Goal: Task Accomplishment & Management: Manage account settings

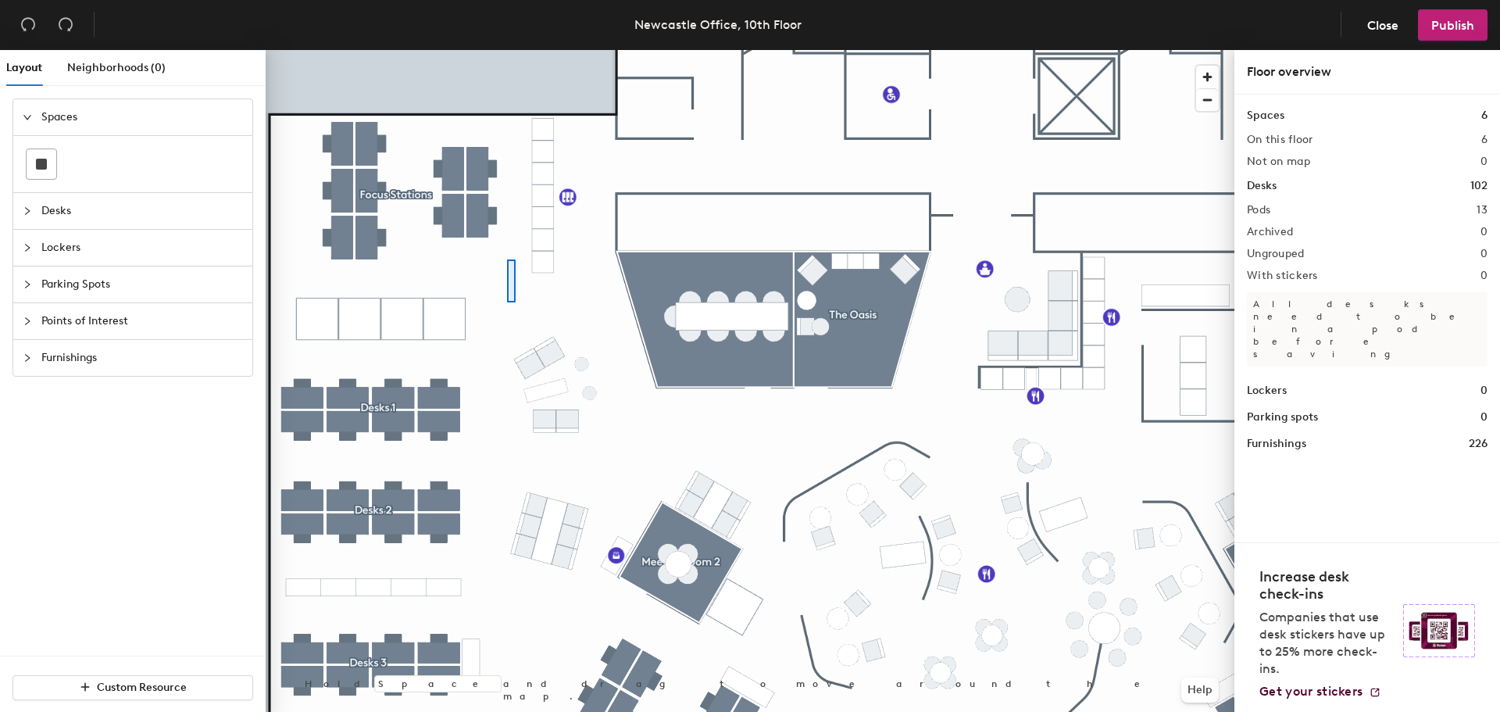
click at [509, 50] on div at bounding box center [750, 50] width 969 height 0
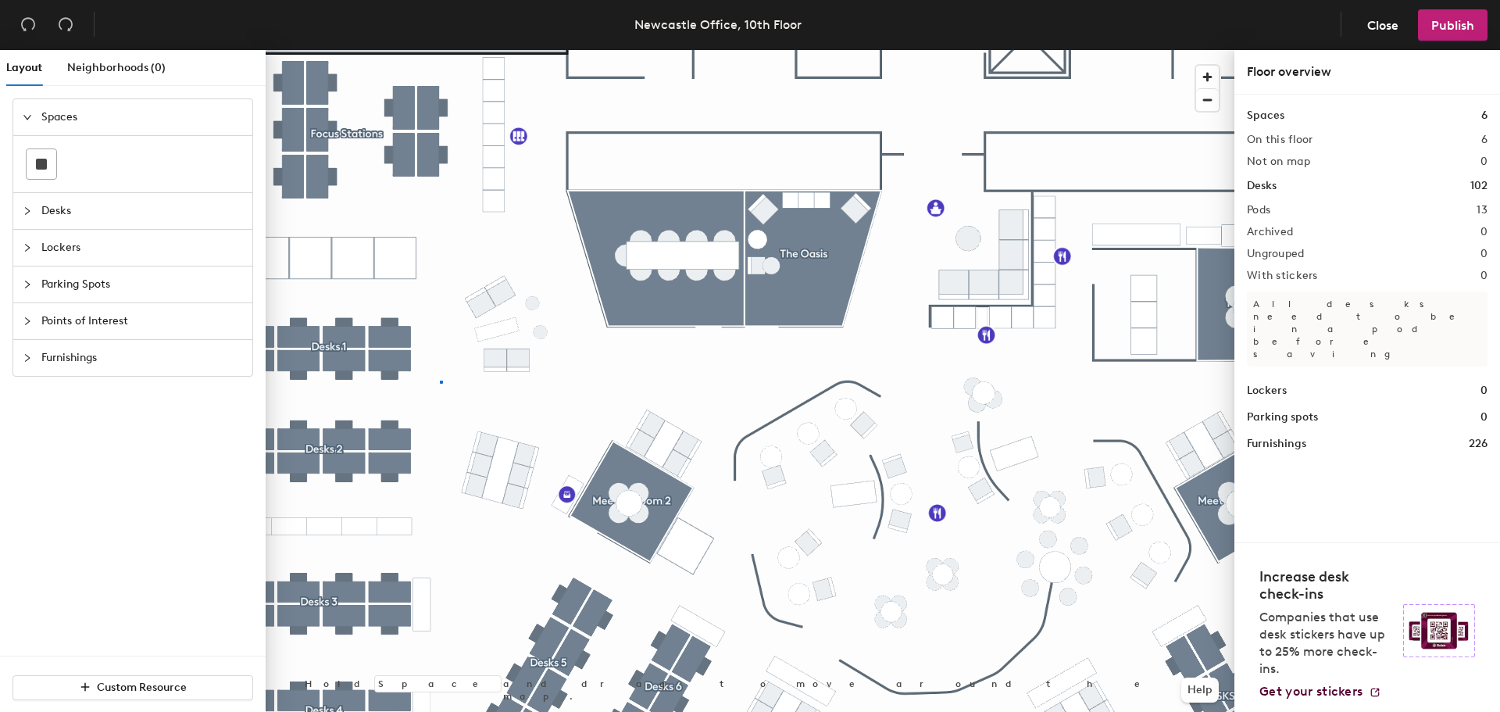
click at [441, 50] on div at bounding box center [750, 50] width 969 height 0
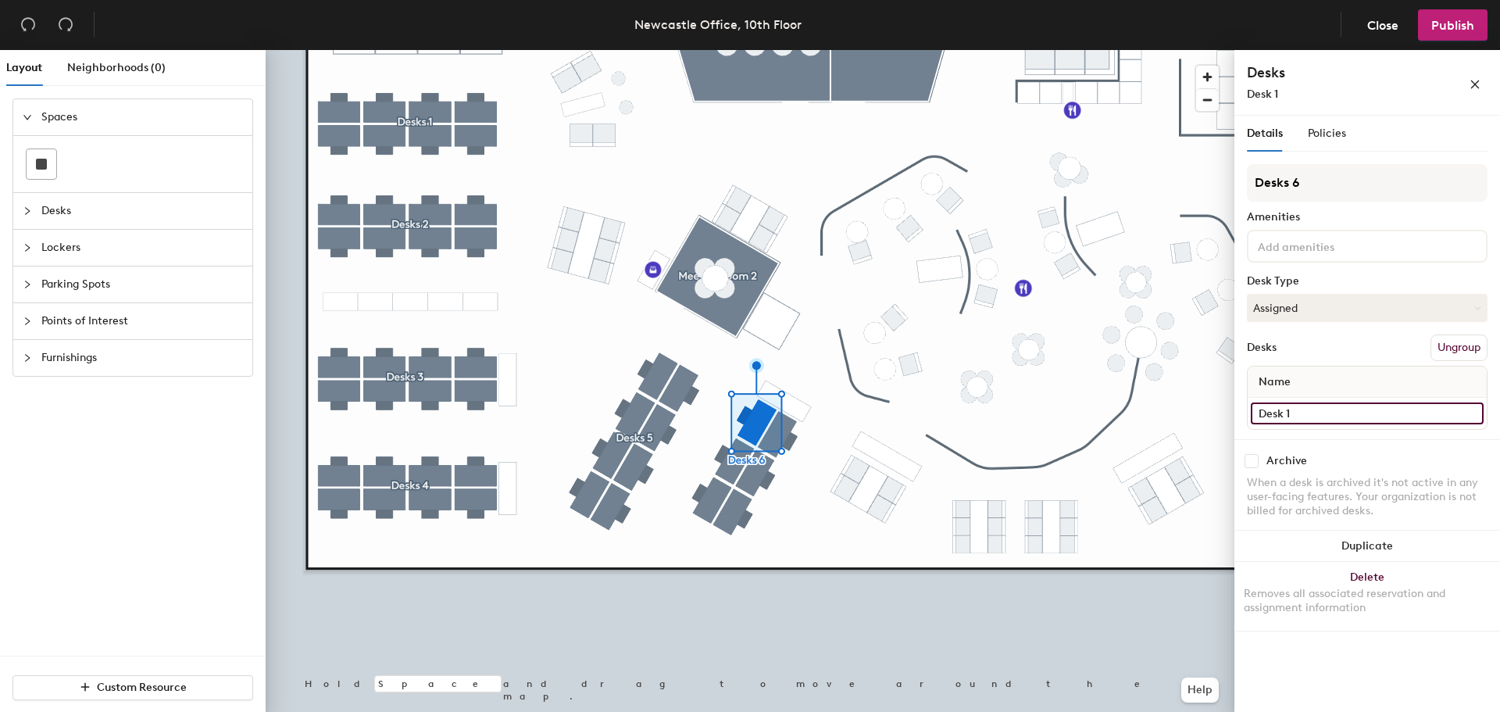
click at [1313, 421] on input "Desk 1" at bounding box center [1367, 413] width 233 height 22
type input "Admin 1"
click at [1023, 413] on div "Layout Neighborhoods (0) Spaces Desks Lockers Parking Spots Points of Interest …" at bounding box center [750, 384] width 1500 height 668
type input "Admin 2"
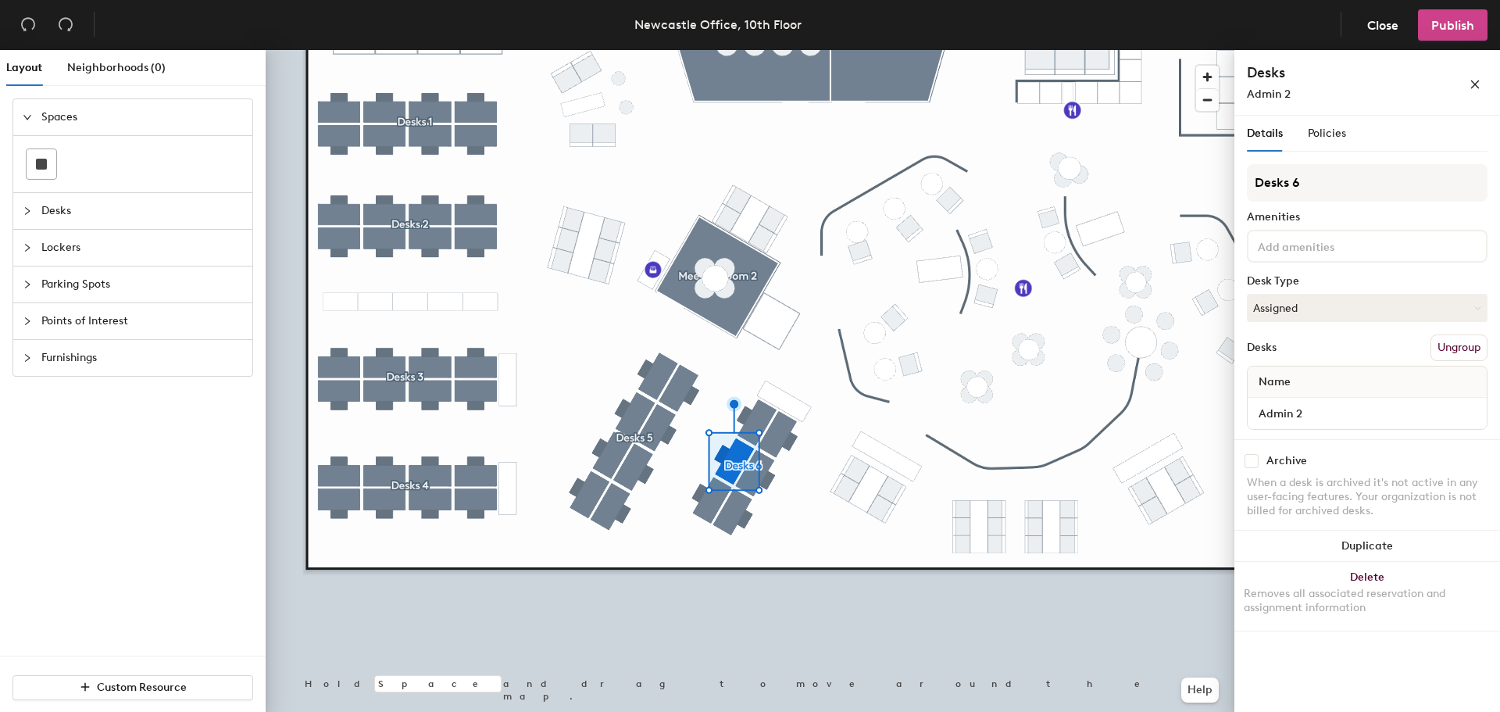
click at [1452, 33] on button "Publish" at bounding box center [1453, 24] width 70 height 31
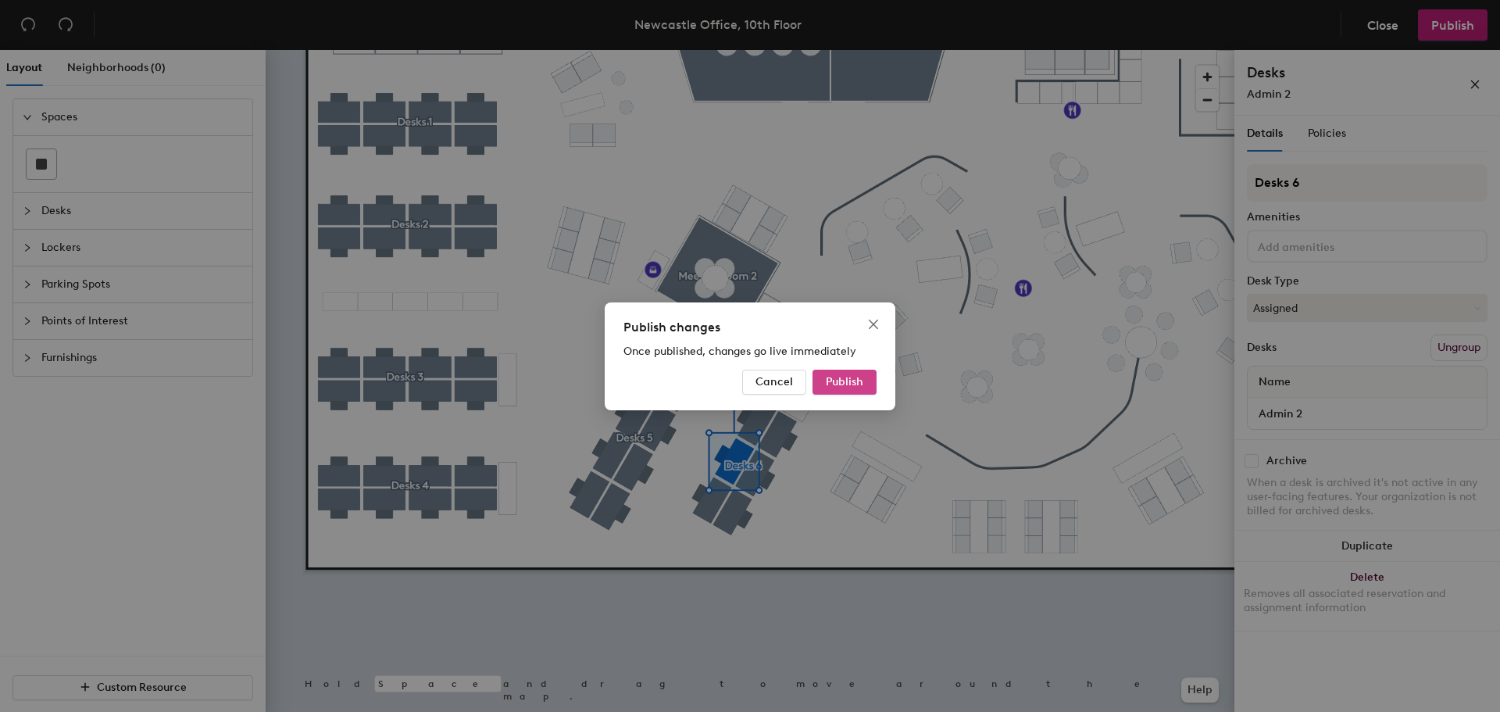
click at [860, 381] on span "Publish" at bounding box center [845, 381] width 38 height 13
click at [815, 461] on div "Publish changes Once published, changes go live immediately Cancel Publish" at bounding box center [750, 356] width 1500 height 712
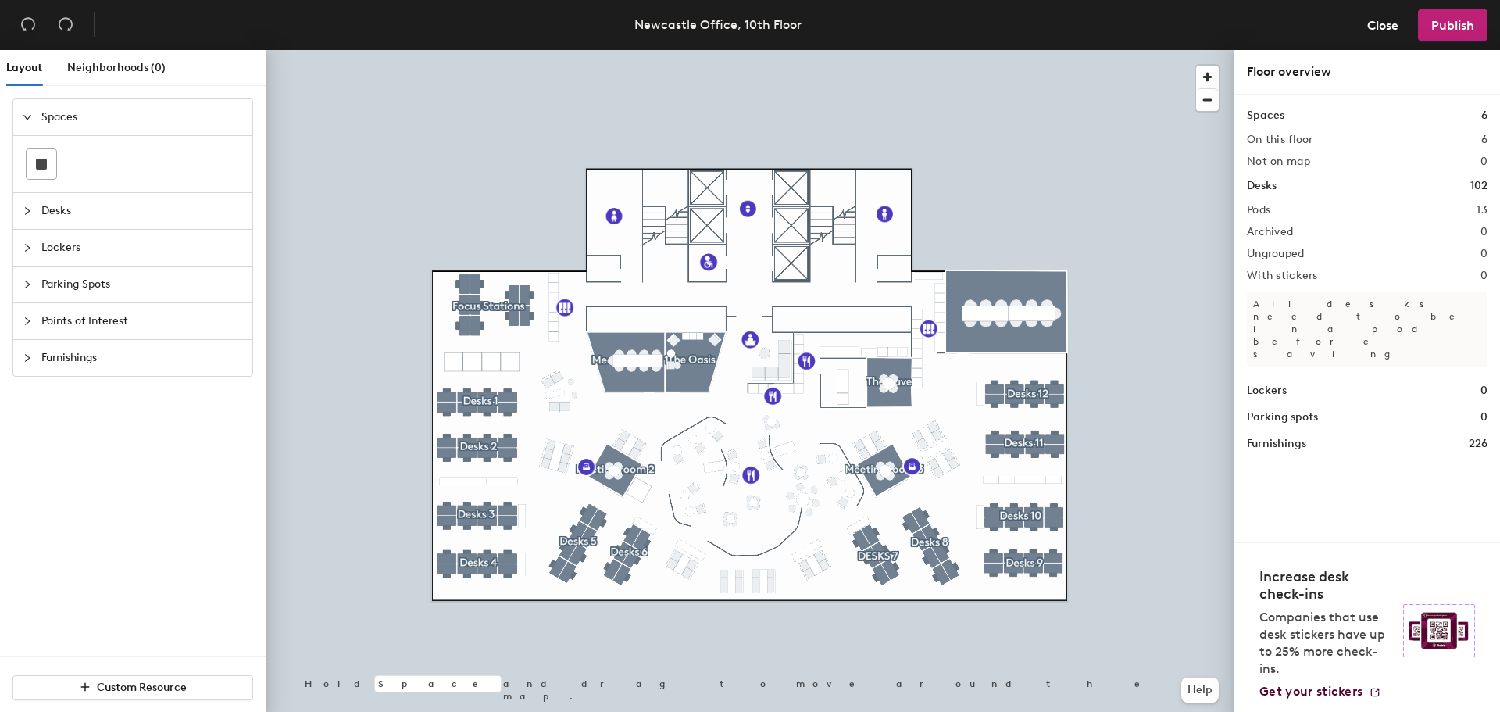
click at [544, 50] on div at bounding box center [750, 50] width 969 height 0
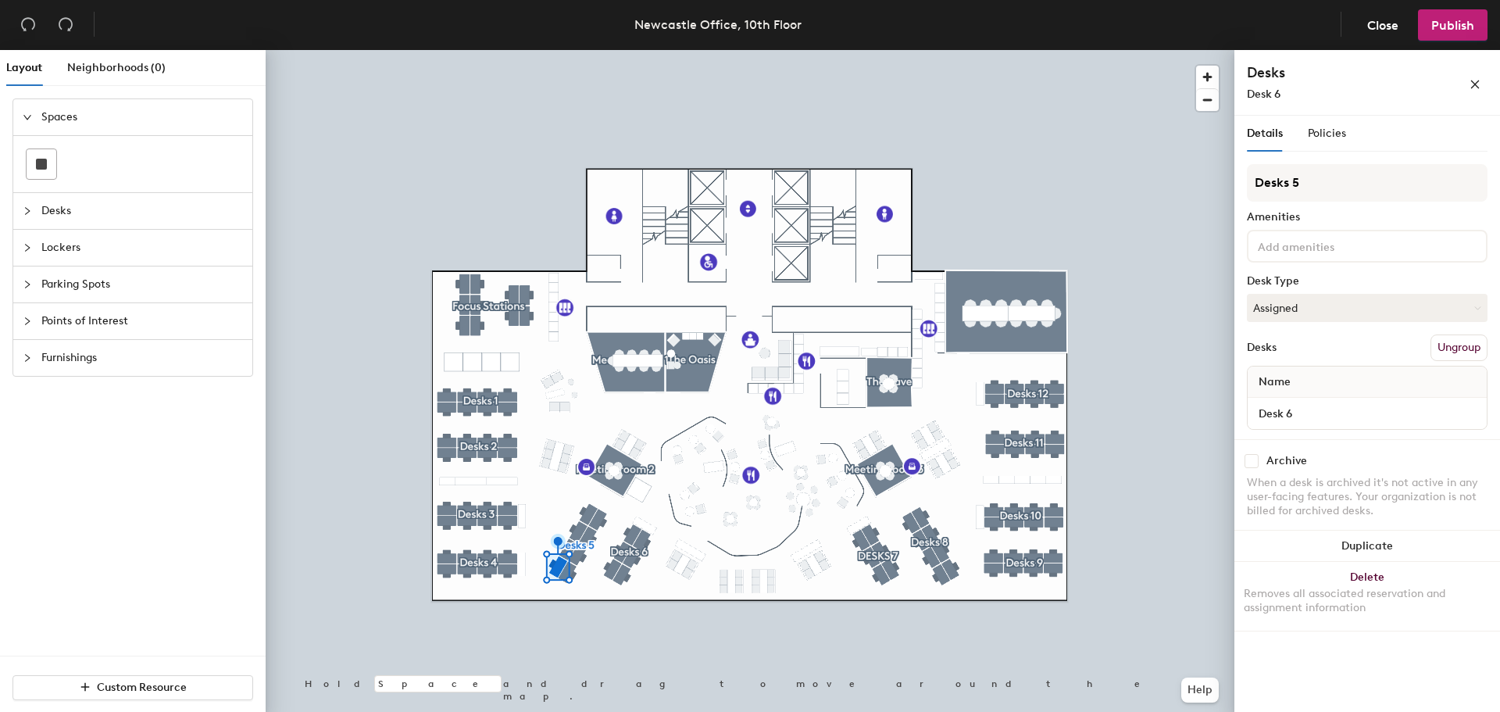
click at [1346, 244] on input at bounding box center [1325, 245] width 141 height 19
drag, startPoint x: 1410, startPoint y: 250, endPoint x: 1372, endPoint y: 244, distance: 38.8
click at [1372, 244] on div "Sit Stand Desk - Priority Desk if this desk" at bounding box center [1367, 246] width 241 height 33
drag, startPoint x: 1397, startPoint y: 247, endPoint x: 1436, endPoint y: 247, distance: 39.1
click at [1436, 247] on div "Sit Stand Desk - Priority Desk if this desk" at bounding box center [1367, 246] width 241 height 33
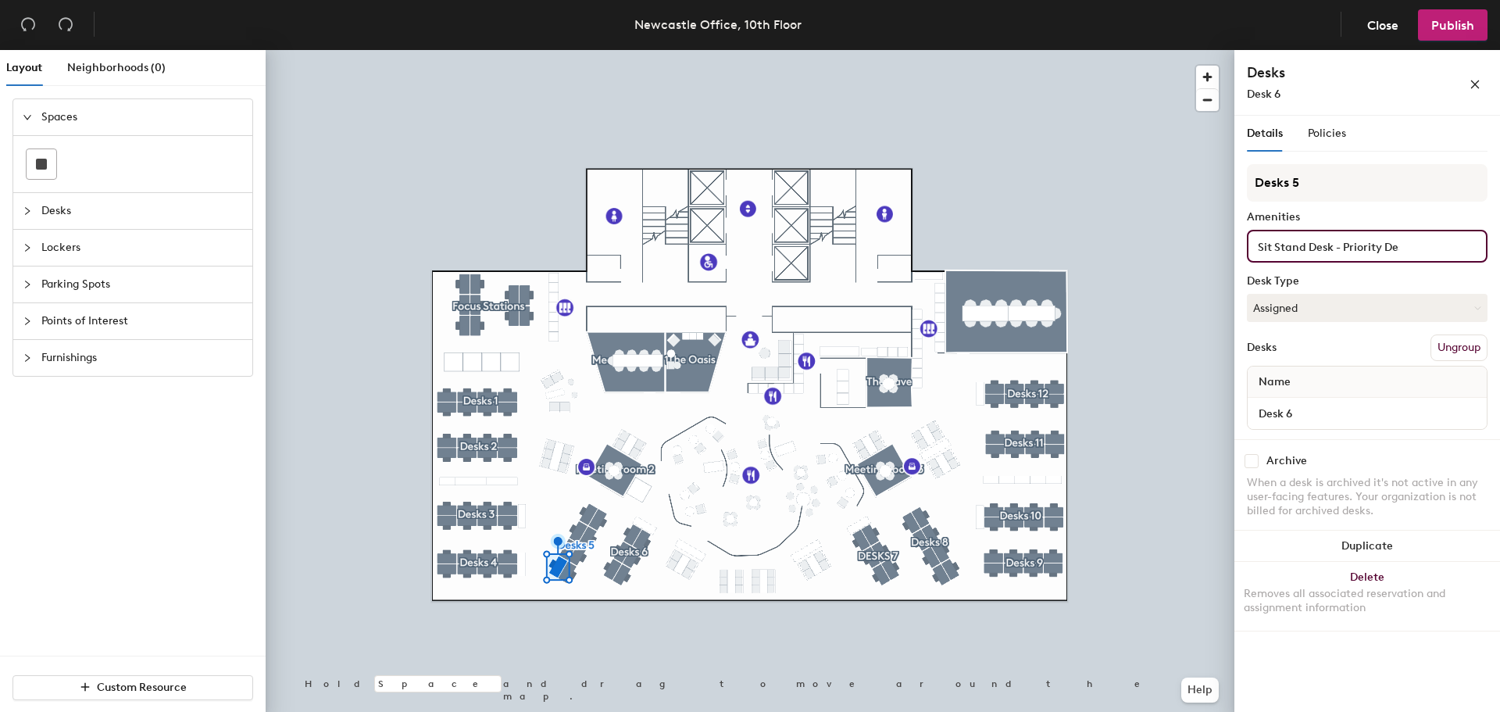
click at [1408, 245] on div "Sit Stand Desk - Priority Desk if this desk" at bounding box center [1367, 246] width 241 height 33
click at [1383, 248] on input "Sit Stand Desk - Priority Desk if this desk" at bounding box center [1329, 245] width 148 height 19
type input "Sit Stand Desk - Priority Deskesk if this desk"
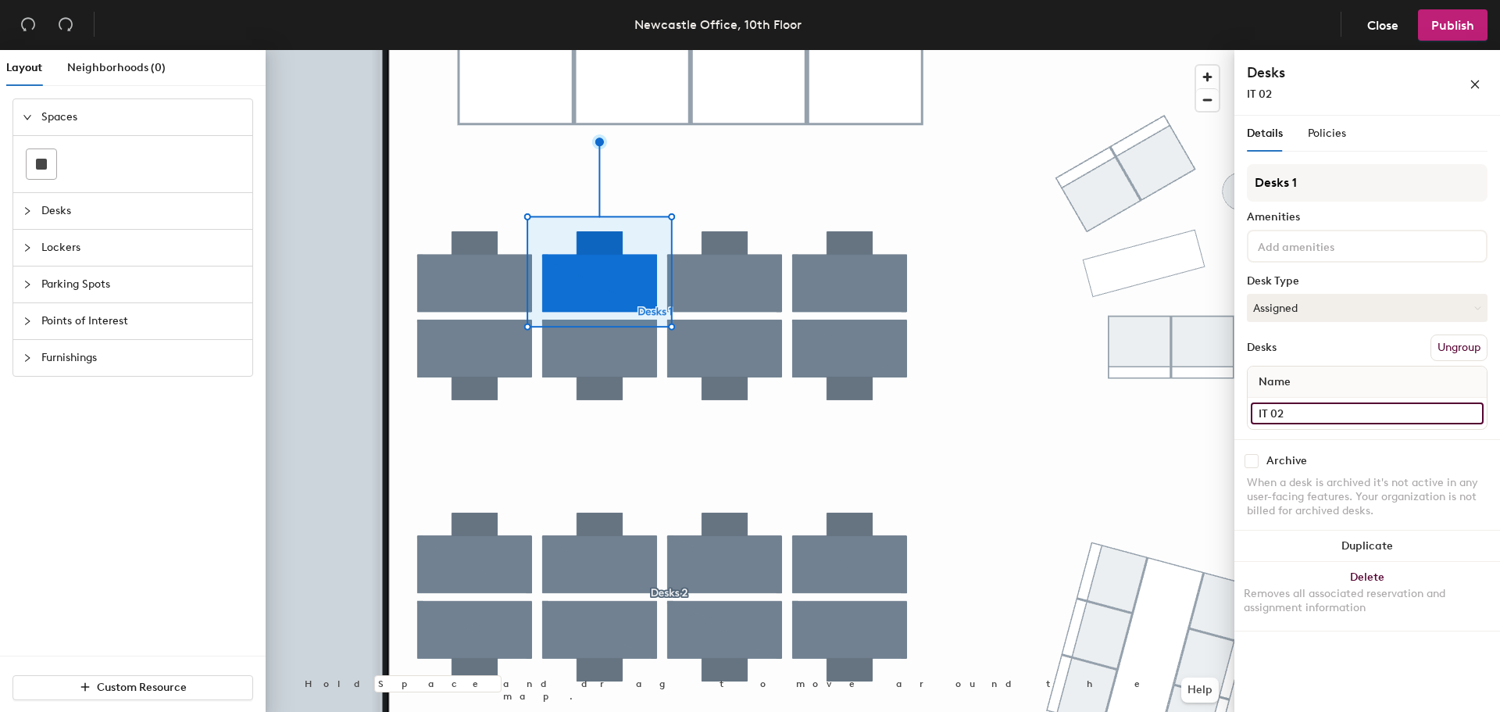
click at [1301, 413] on input "IT 02" at bounding box center [1367, 413] width 233 height 22
click at [1298, 413] on input "IT 02" at bounding box center [1367, 413] width 233 height 22
type input "IT 01"
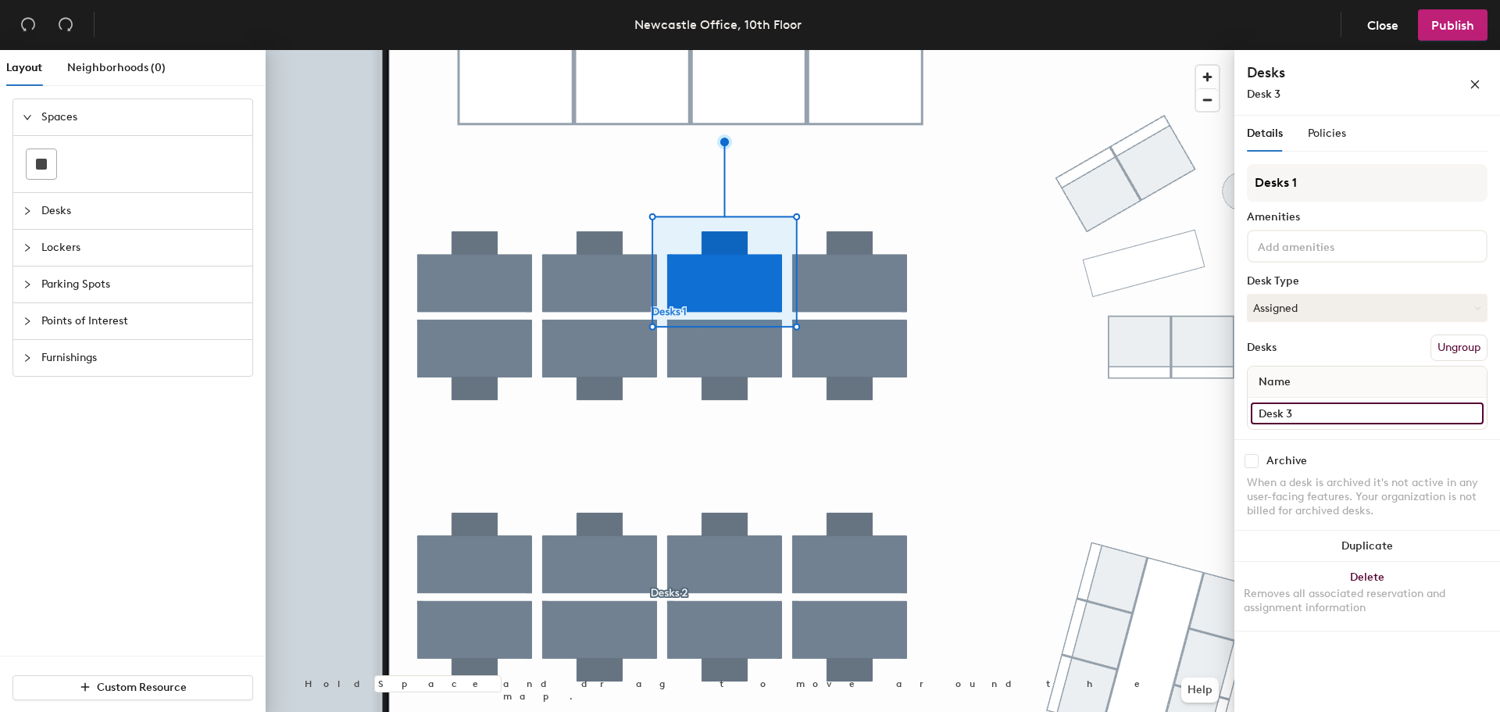
click at [1313, 410] on input "Desk 3" at bounding box center [1367, 413] width 233 height 22
type input "IT 03"
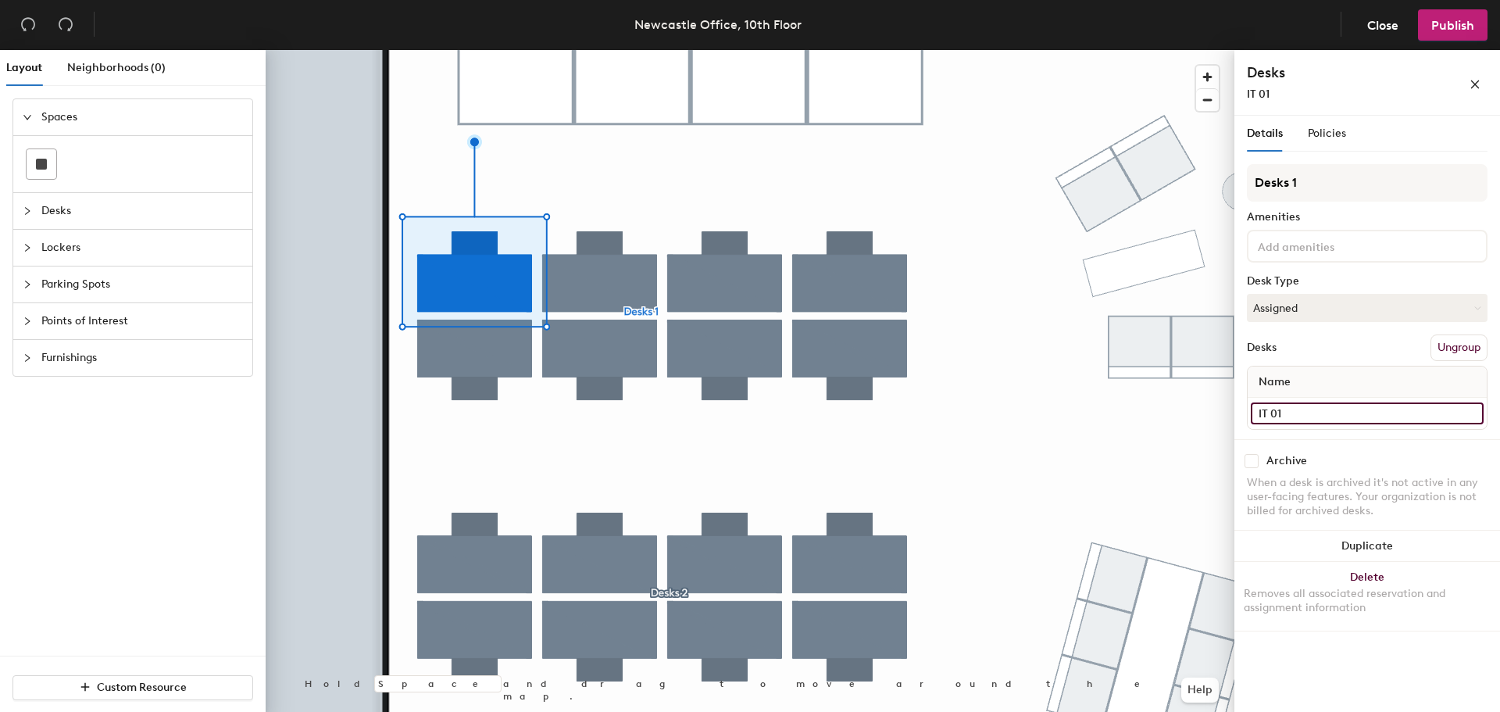
click at [1177, 413] on div "Layout Neighborhoods (0) Spaces Desks Lockers Parking Spots Points of Interest …" at bounding box center [750, 384] width 1500 height 668
type input "Desk 1"
click at [921, 50] on div at bounding box center [750, 50] width 969 height 0
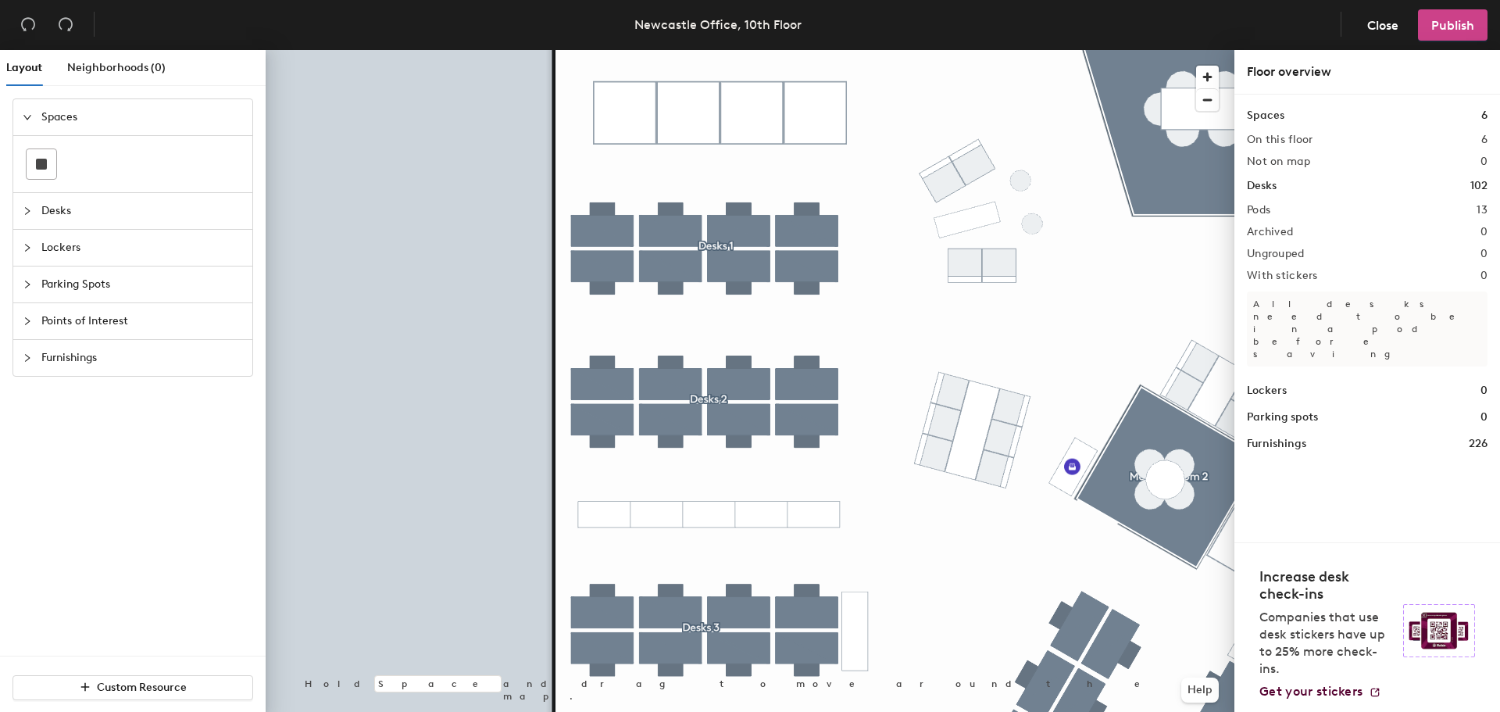
click at [1456, 22] on span "Publish" at bounding box center [1452, 25] width 43 height 15
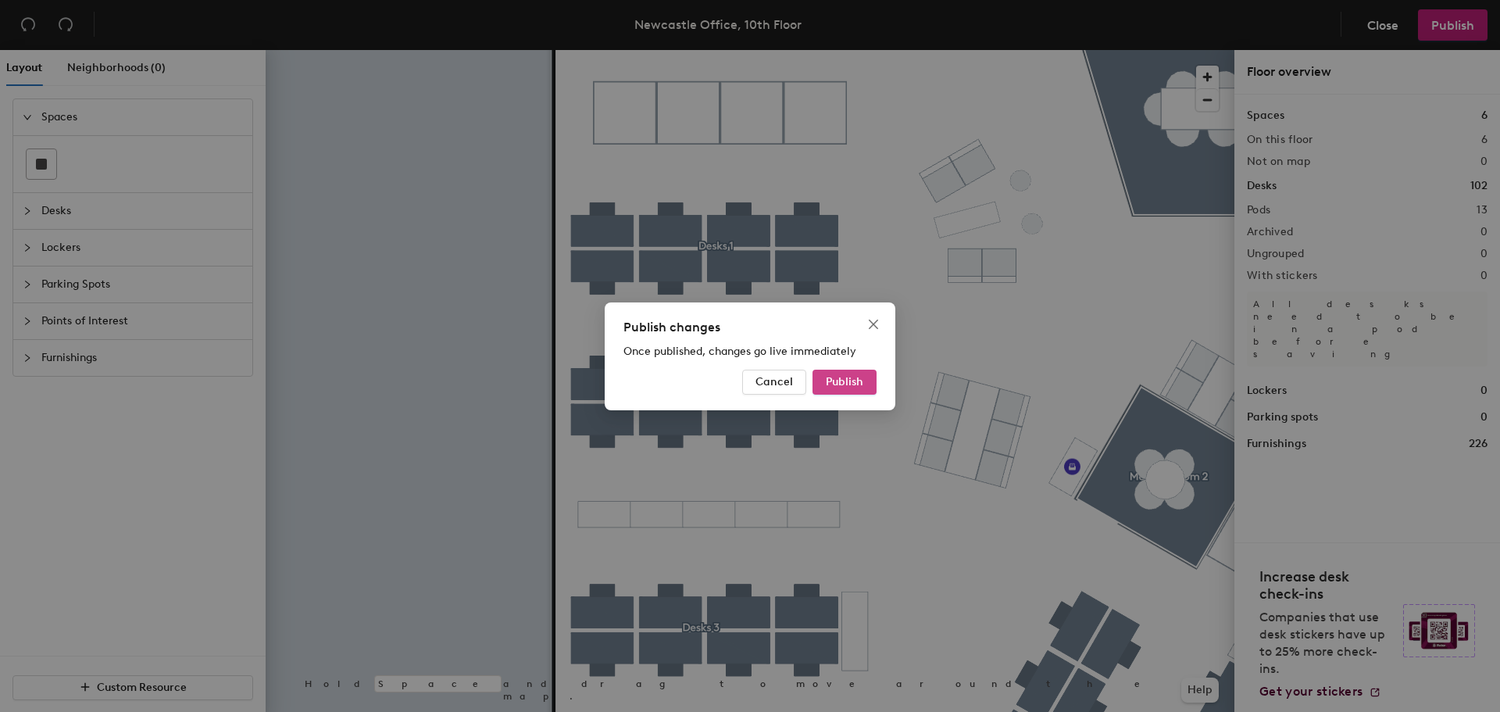
click at [851, 378] on span "Publish" at bounding box center [845, 381] width 38 height 13
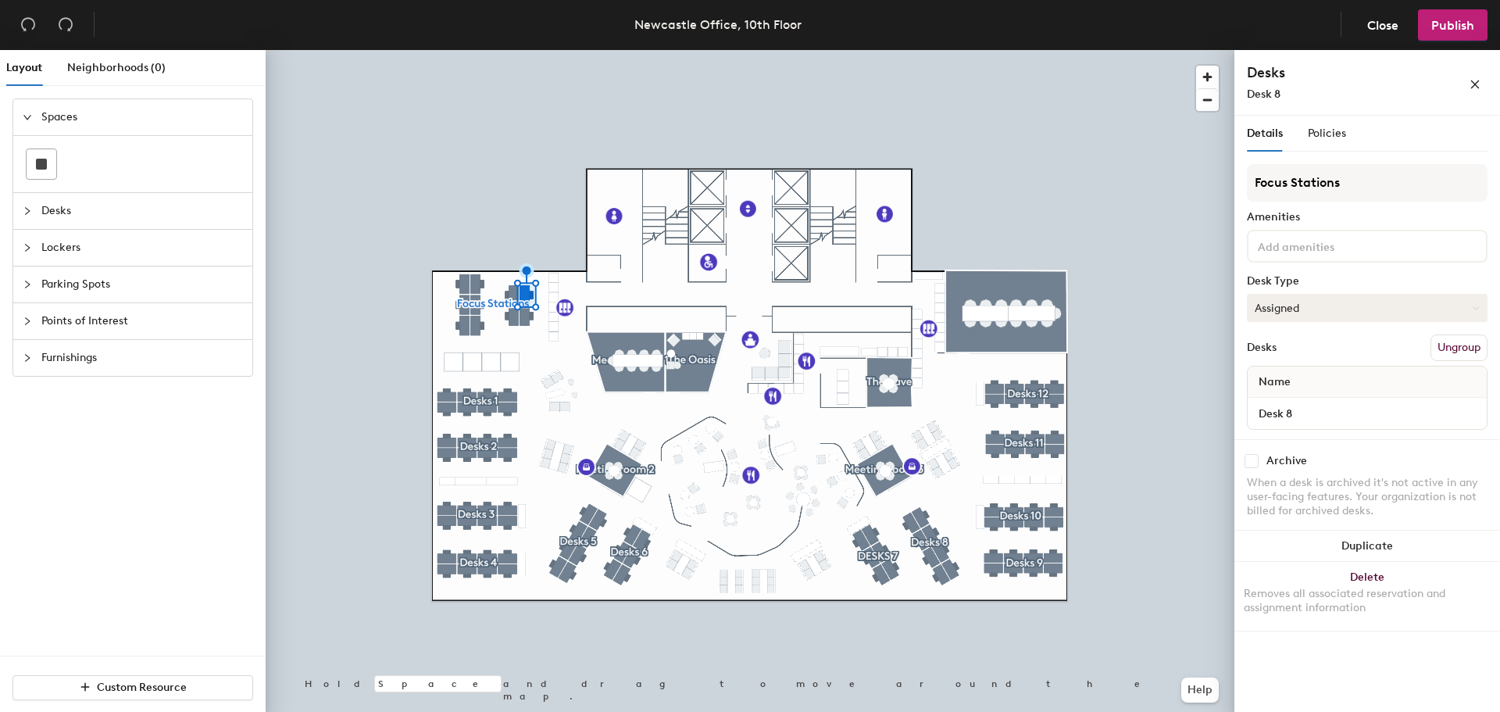
click at [1352, 316] on button "Assigned" at bounding box center [1367, 308] width 241 height 28
click at [1352, 314] on button "Assigned" at bounding box center [1367, 308] width 241 height 28
click at [1323, 141] on div "Policies" at bounding box center [1327, 133] width 38 height 17
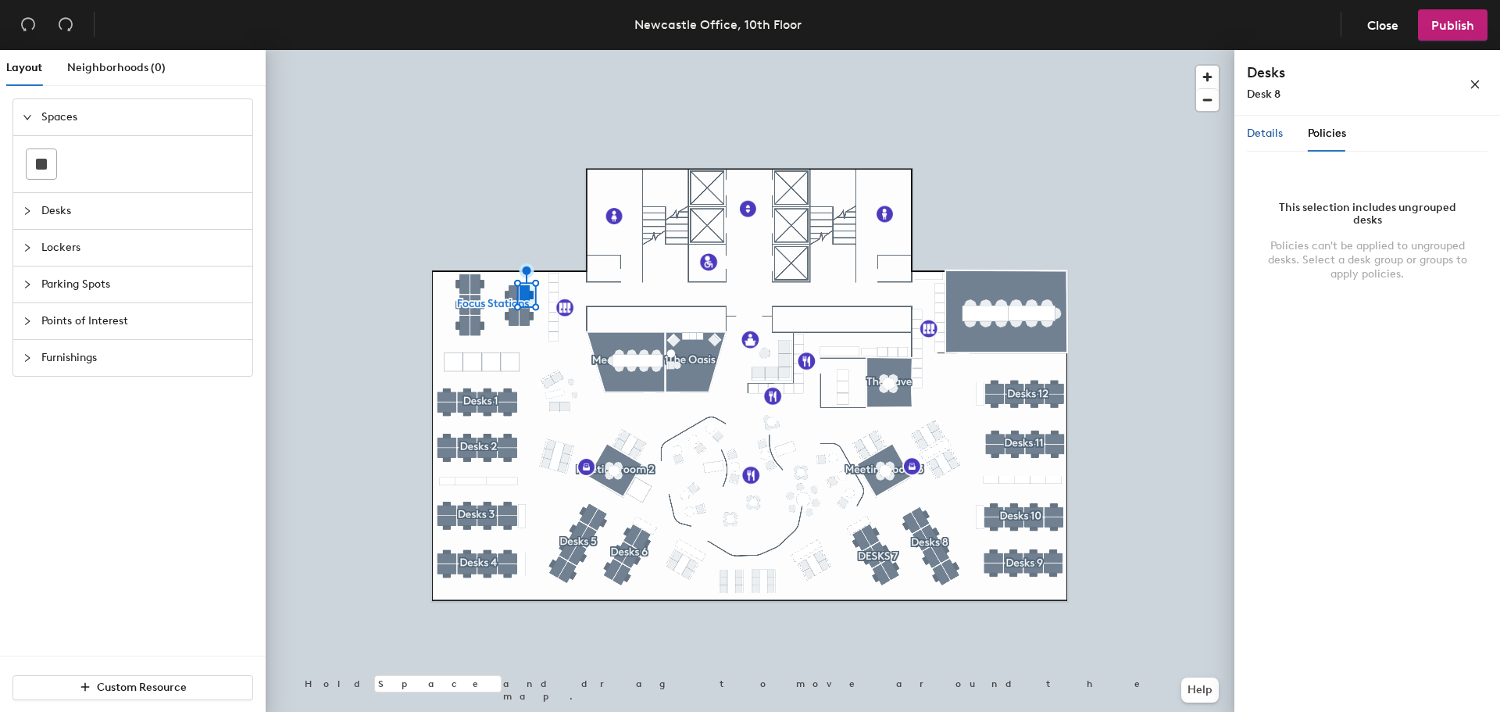
click at [1263, 132] on span "Details" at bounding box center [1265, 133] width 36 height 13
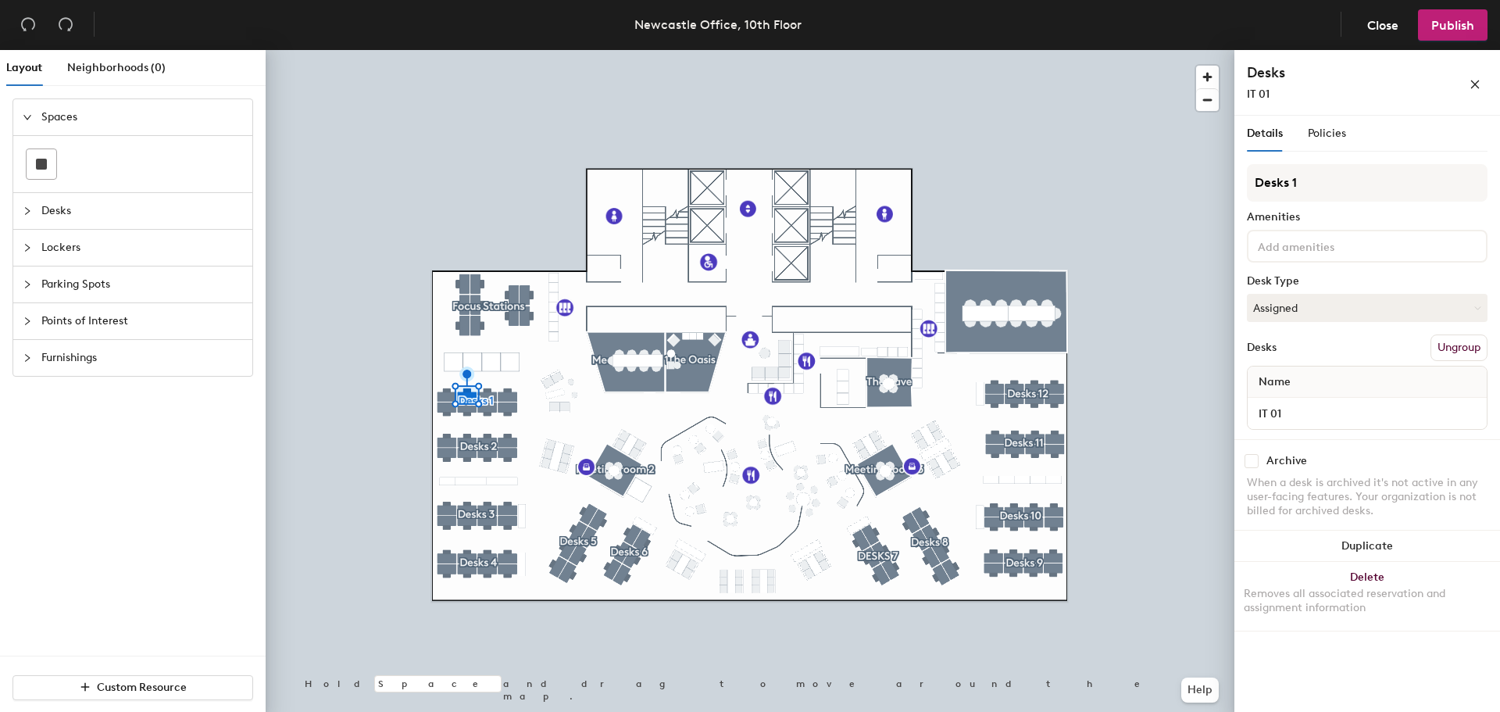
click at [1304, 245] on input at bounding box center [1325, 245] width 141 height 19
click at [1317, 248] on input "IT DESK only avalible for others if not occupied by 10AM" at bounding box center [1329, 245] width 148 height 19
click at [1177, 248] on div "Layout Neighborhoods (0) Spaces Desks Lockers Parking Spots Points of Interest …" at bounding box center [750, 384] width 1500 height 668
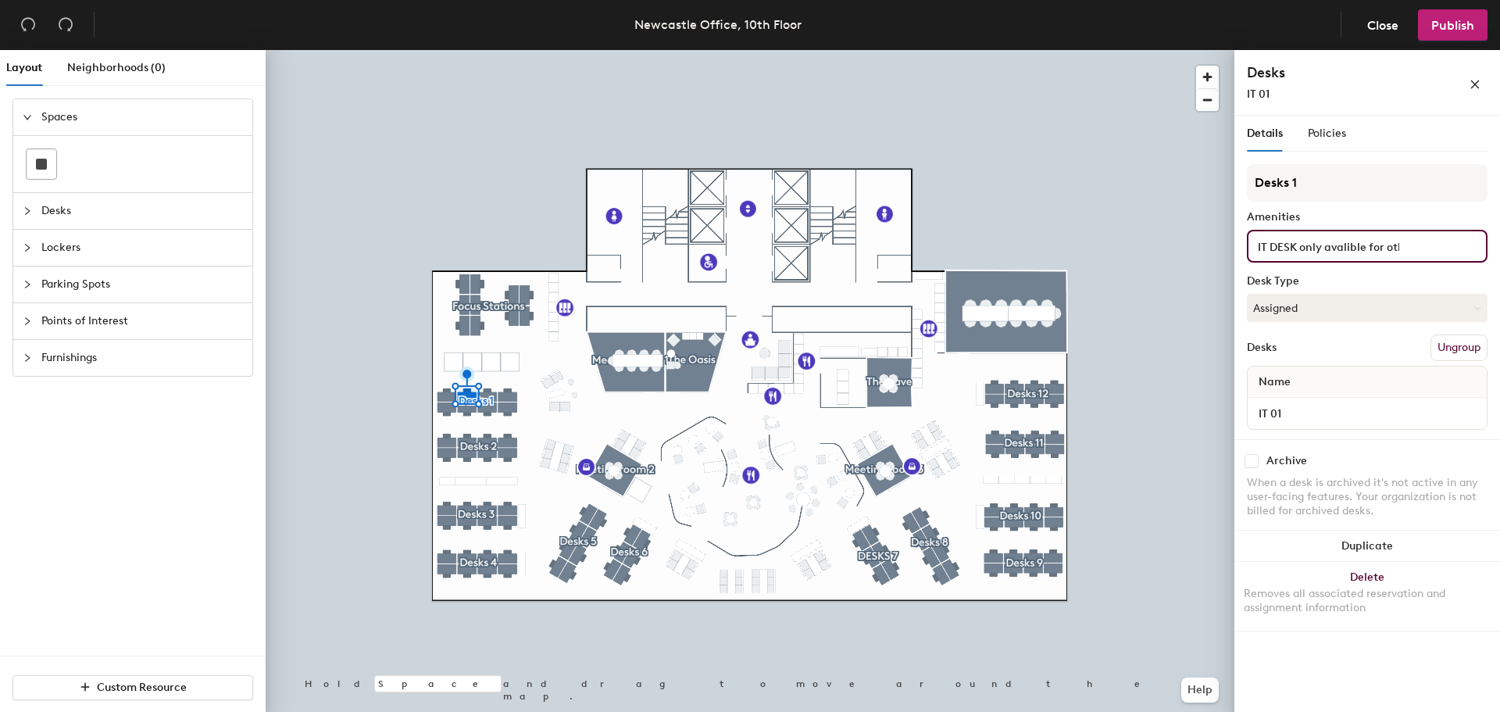
click at [1332, 241] on input "IT DESK only avalible for others if not occupied by 10AM" at bounding box center [1329, 245] width 148 height 19
type input "IT DESK only available for others if not occupied by 10AM"
drag, startPoint x: 1408, startPoint y: 242, endPoint x: 1477, endPoint y: 245, distance: 68.8
click at [1495, 242] on div "Details Policies Desks 1 Amenities IT DESK only available for others if not occ…" at bounding box center [1367, 417] width 266 height 602
click at [1374, 243] on input "IT DESK only available for others if not occupied by 10AM" at bounding box center [1329, 245] width 148 height 19
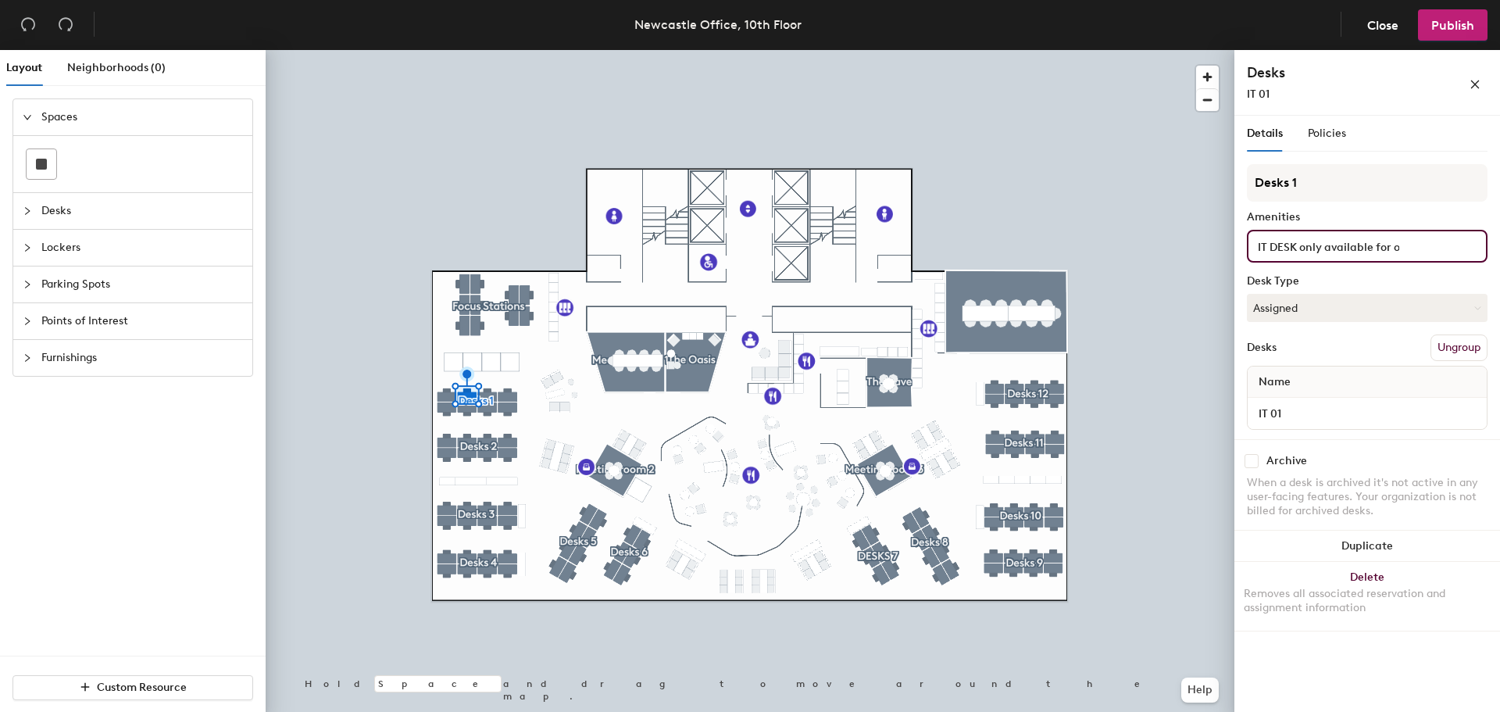
scroll to position [0, 159]
drag, startPoint x: 1310, startPoint y: 253, endPoint x: 1499, endPoint y: 241, distance: 190.3
click at [1499, 241] on div "Details Policies Desks 1 Amenities IT DESK only available for others if not occ…" at bounding box center [1367, 417] width 266 height 602
click at [1415, 240] on div "IT DESK only available for others if not occupied by 10AM" at bounding box center [1367, 246] width 241 height 33
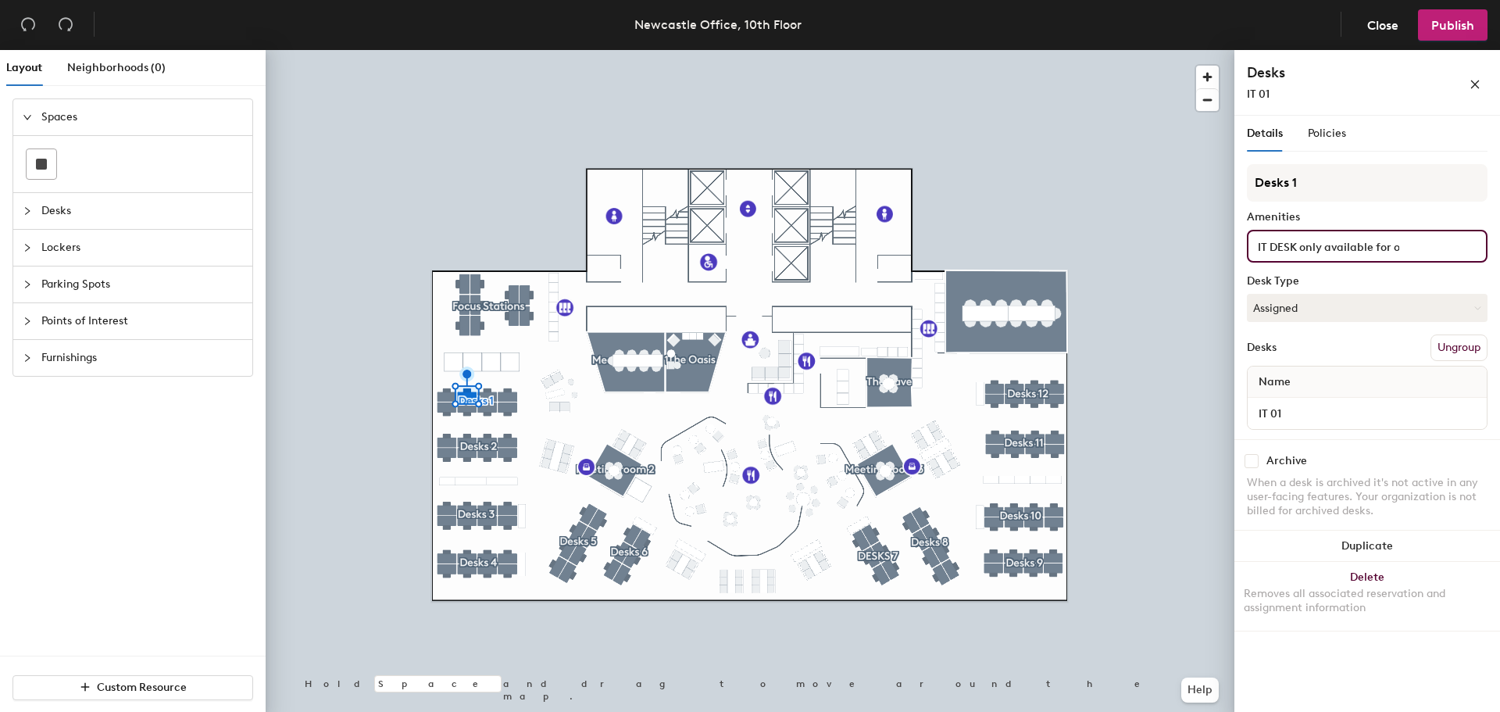
click at [1416, 244] on div "IT DESK only available for others if not occupied by 10AM" at bounding box center [1367, 246] width 241 height 33
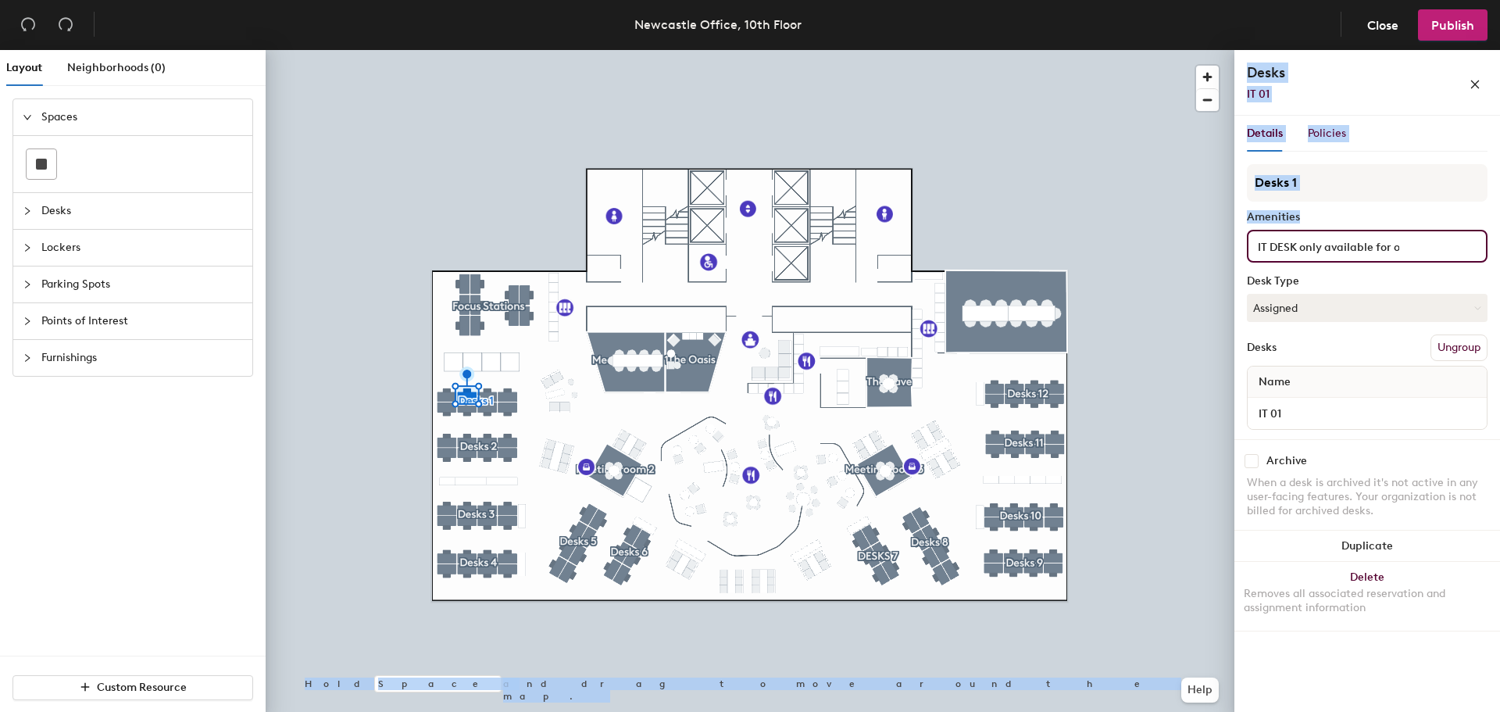
click at [889, 248] on div "Layout Neighborhoods (0) Spaces Desks Lockers Parking Spots Points of Interest …" at bounding box center [750, 384] width 1500 height 668
click at [1302, 258] on div "IT DESK only available for others if not occupied by 10AM" at bounding box center [1367, 246] width 241 height 33
click at [1322, 245] on input "IT DESK only available for others if not occupied by 10AM" at bounding box center [1329, 245] width 148 height 19
click at [1338, 251] on input "IT DESK only available for others if not occupied by 10AM" at bounding box center [1329, 245] width 148 height 19
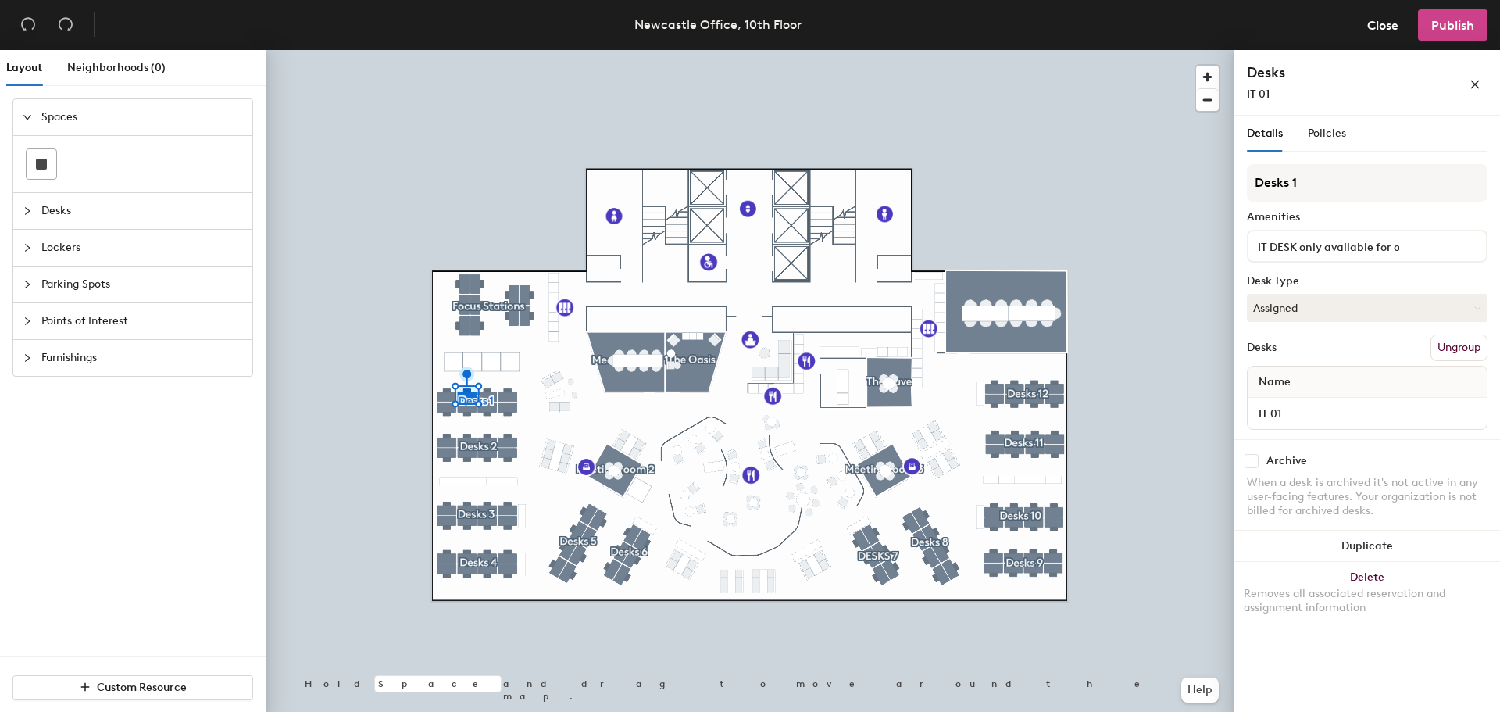
click at [1452, 31] on span "Publish" at bounding box center [1452, 25] width 43 height 15
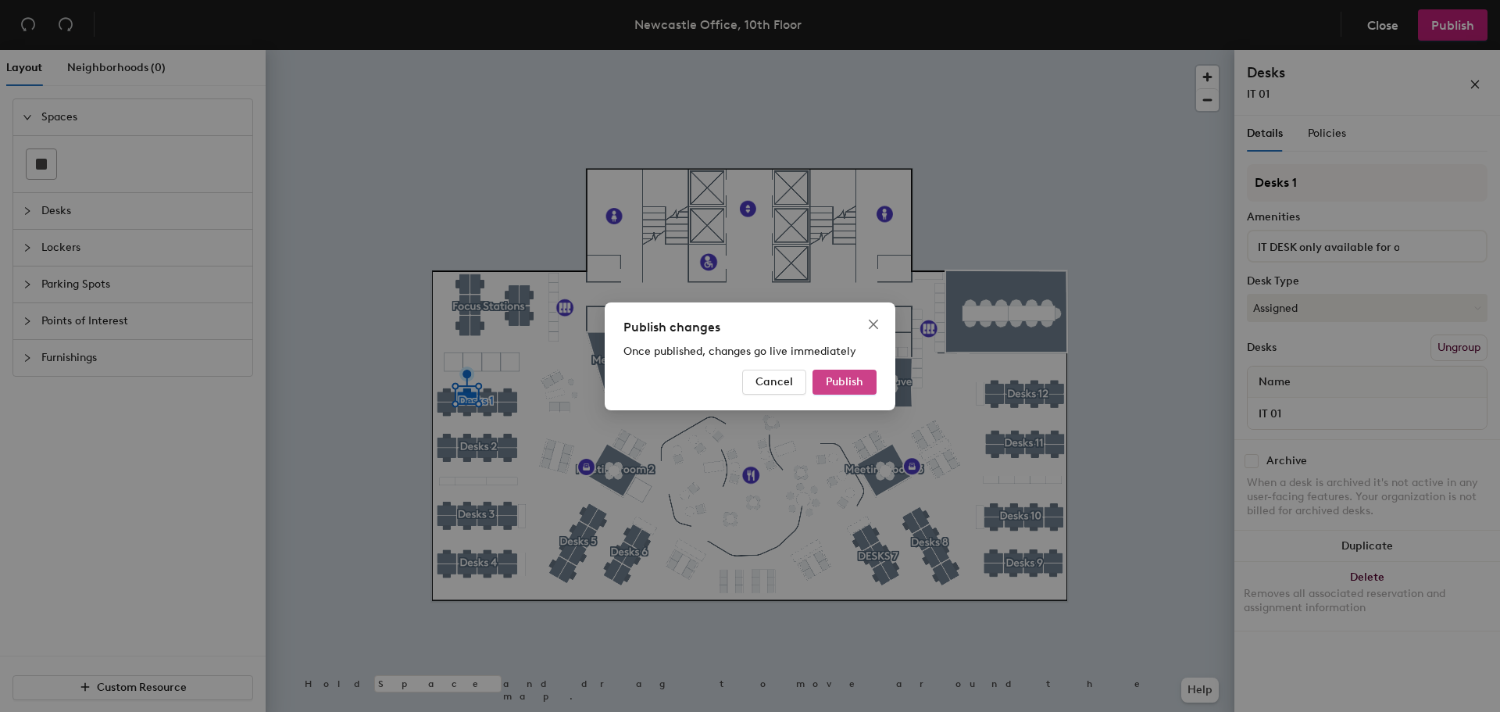
click at [849, 383] on span "Publish" at bounding box center [845, 381] width 38 height 13
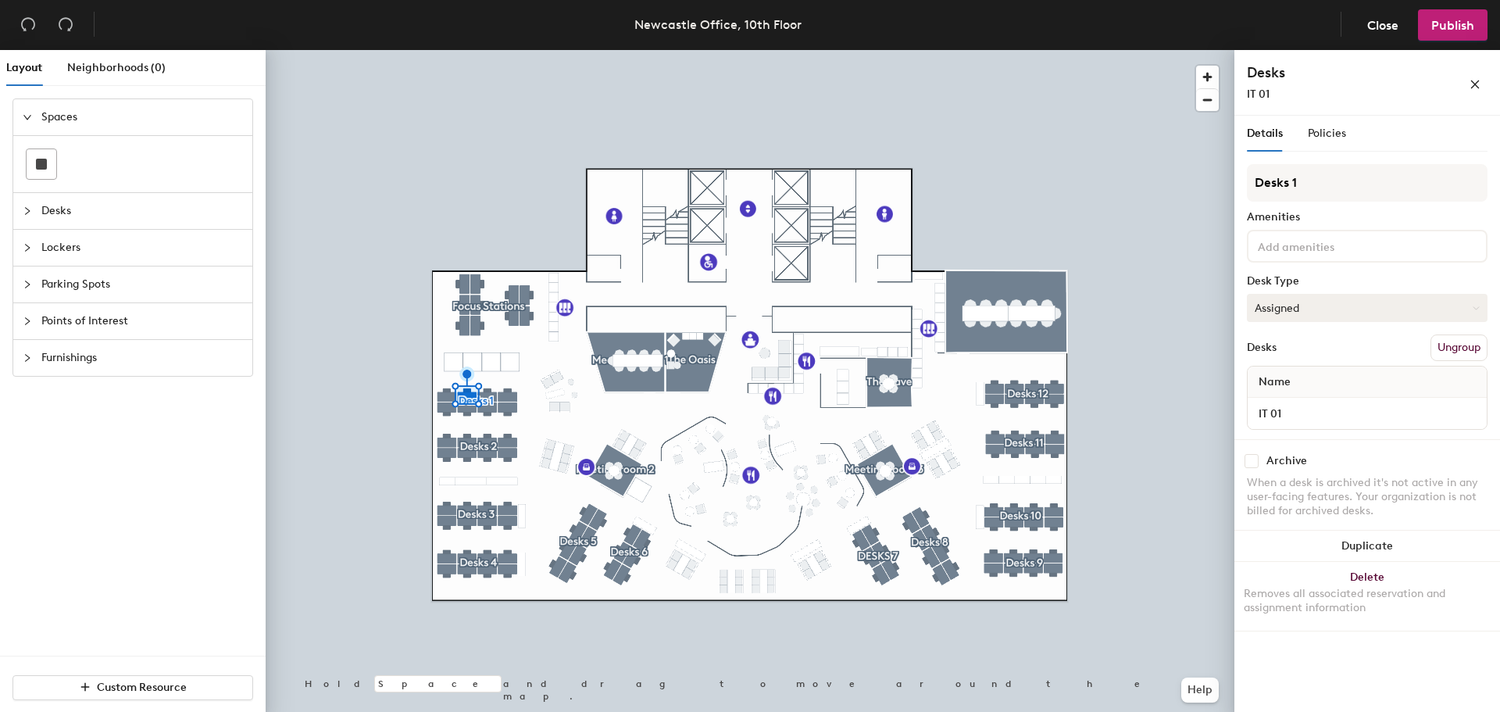
click at [1327, 305] on button "Assigned" at bounding box center [1367, 308] width 241 height 28
click at [1262, 381] on div "Hot" at bounding box center [1326, 379] width 156 height 23
click at [1289, 312] on button "Hot" at bounding box center [1367, 308] width 241 height 28
click at [1276, 402] on div "Hoteled" at bounding box center [1326, 402] width 156 height 23
click at [1450, 26] on span "Publish" at bounding box center [1452, 25] width 43 height 15
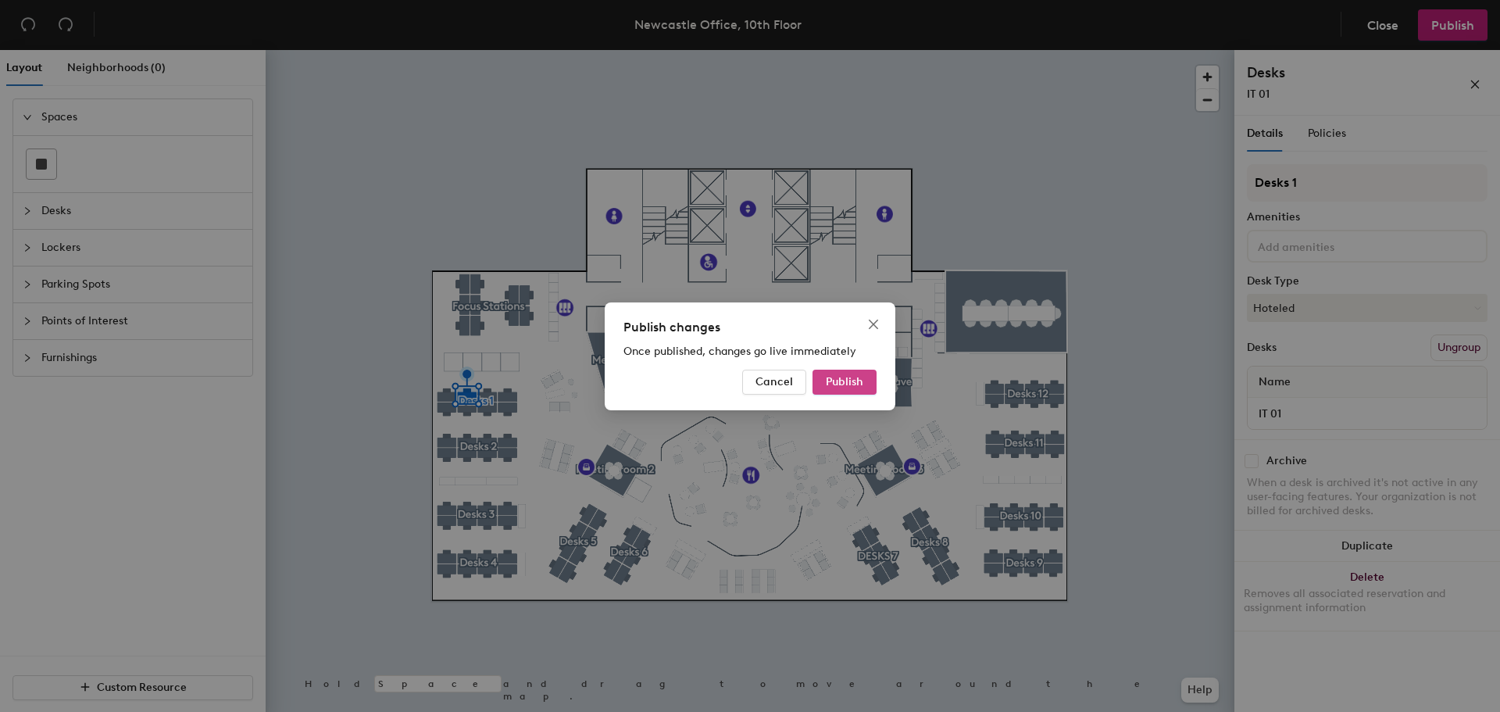
click at [845, 388] on button "Publish" at bounding box center [845, 382] width 64 height 25
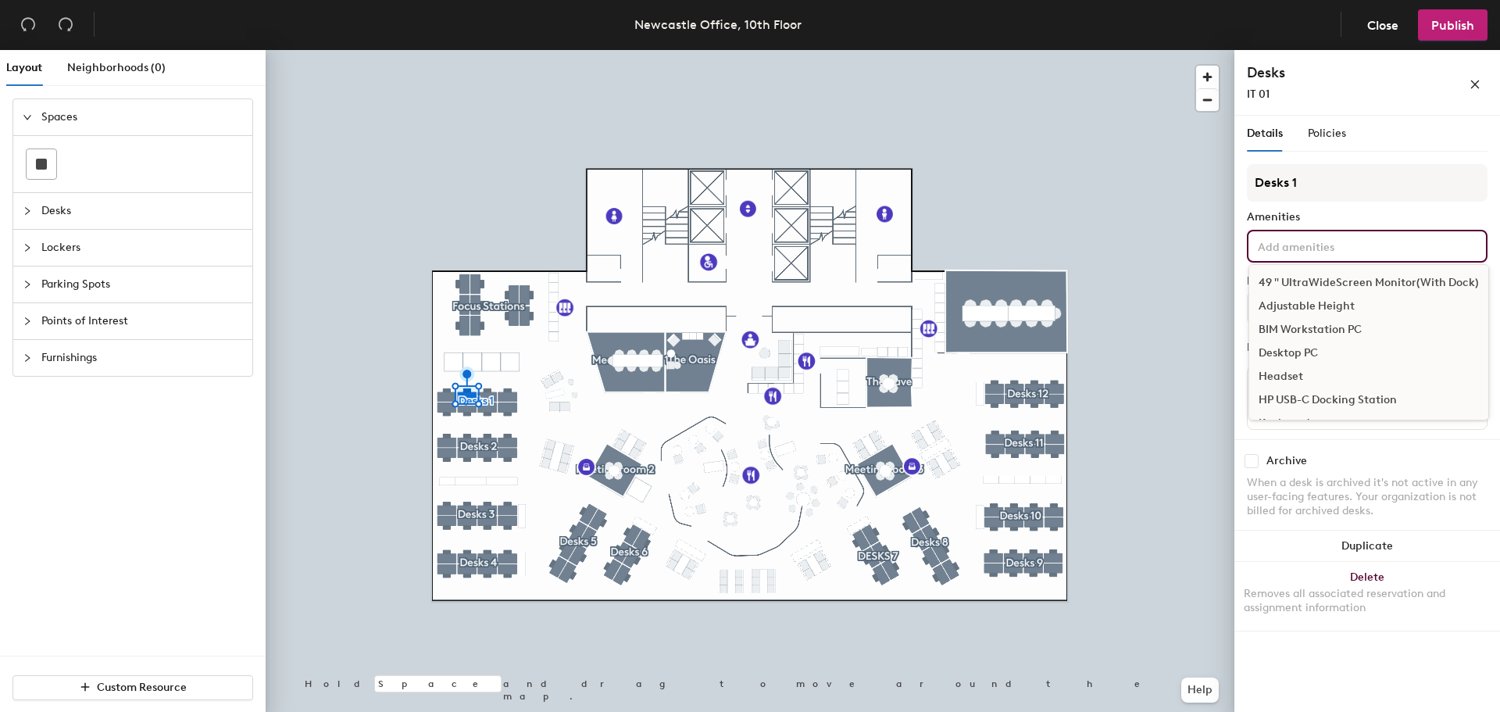
click at [1369, 248] on input at bounding box center [1325, 245] width 141 height 19
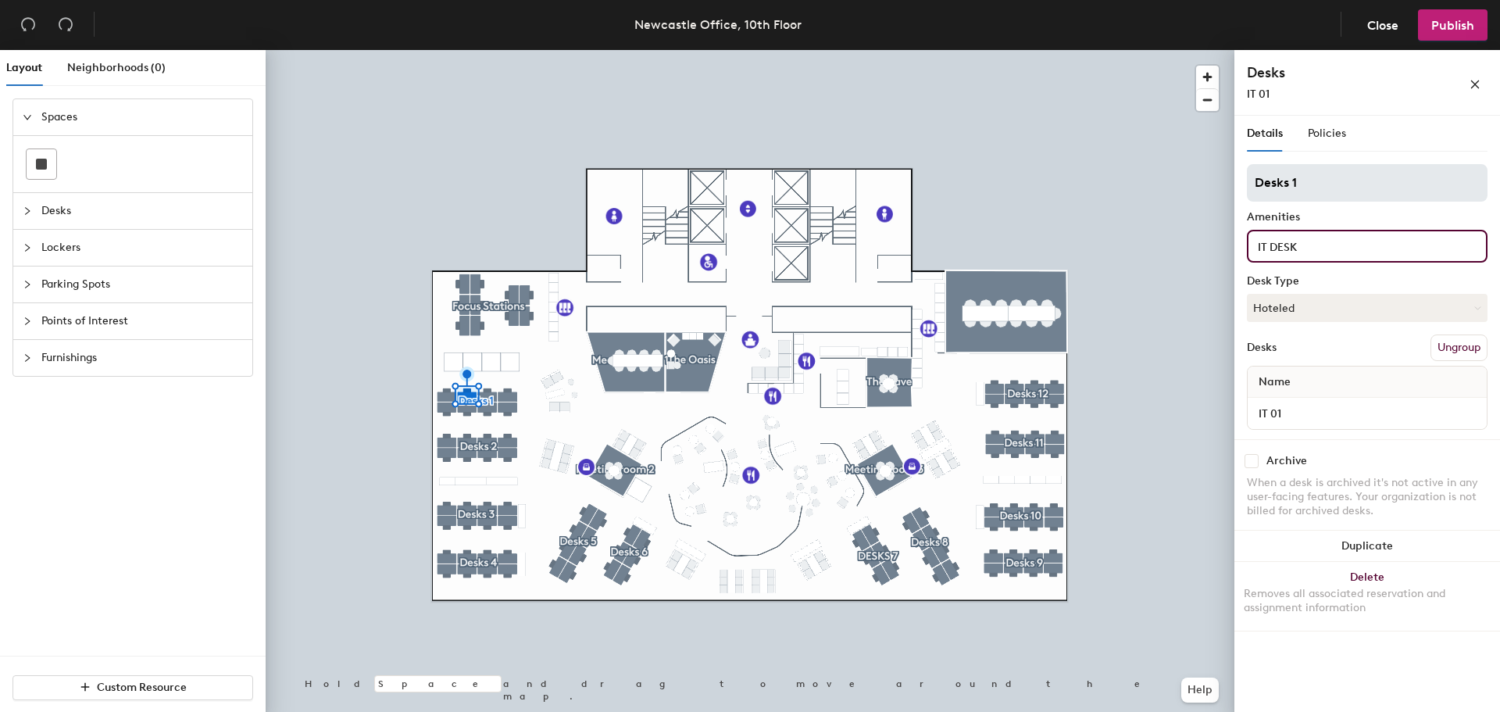
type input "IT DESK"
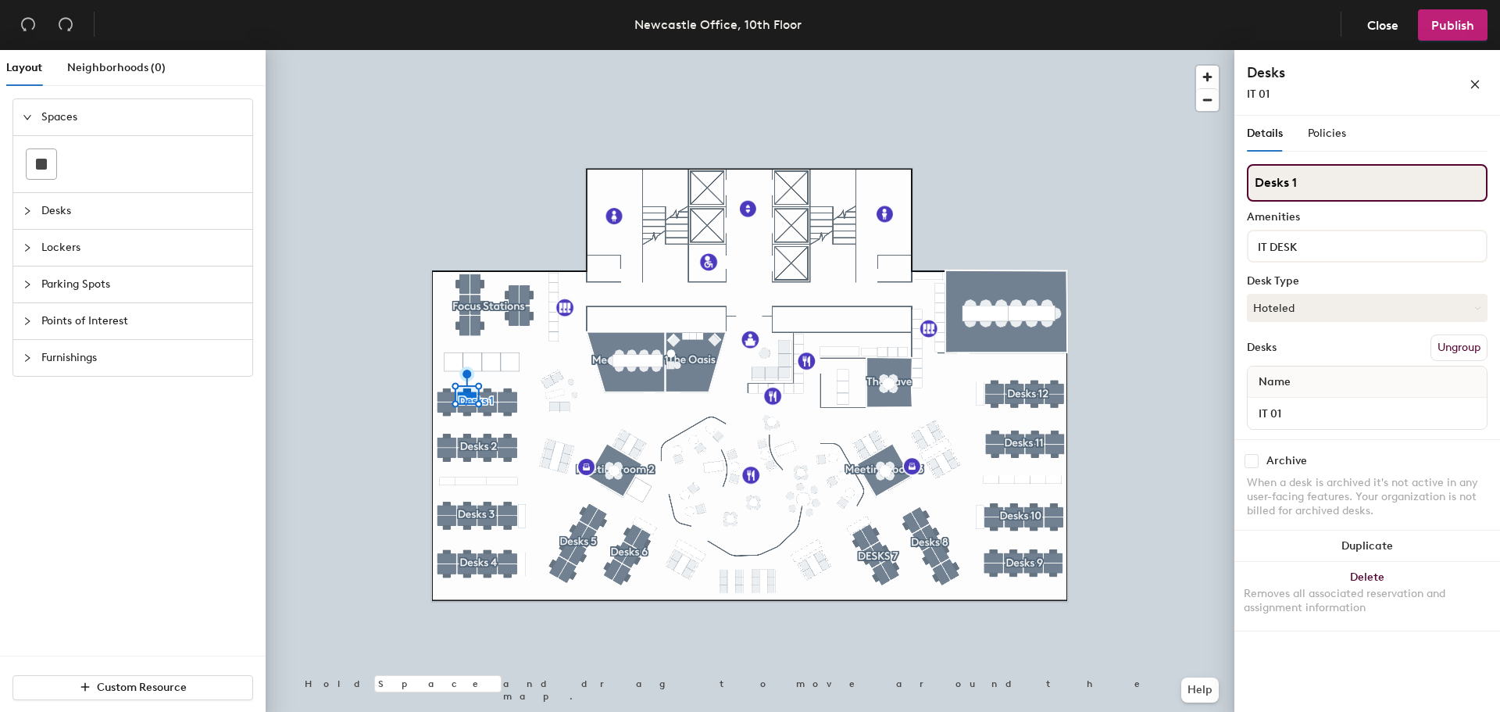
click at [1322, 176] on input "Desks 1" at bounding box center [1367, 183] width 241 height 38
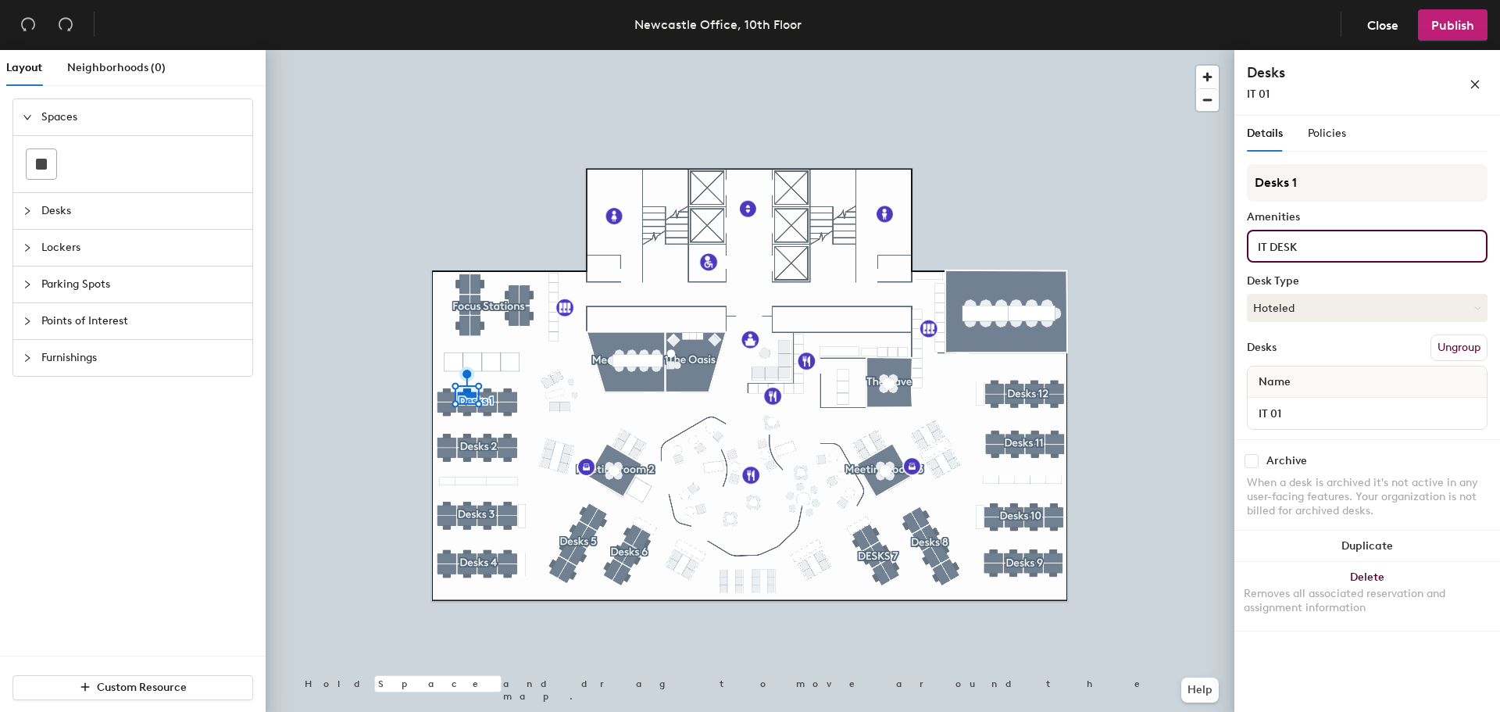
click at [1355, 250] on input "IT DESK" at bounding box center [1329, 245] width 148 height 19
click at [1329, 653] on div "Details Policies Desks 1 Amenities IT DESK Desk Type Hoteled Desks Ungroup Name…" at bounding box center [1367, 417] width 266 height 602
click at [1342, 255] on div "IT DESK" at bounding box center [1367, 246] width 241 height 33
click at [1326, 247] on input "IT DESK" at bounding box center [1329, 245] width 148 height 19
click at [1460, 30] on span "Publish" at bounding box center [1452, 25] width 43 height 15
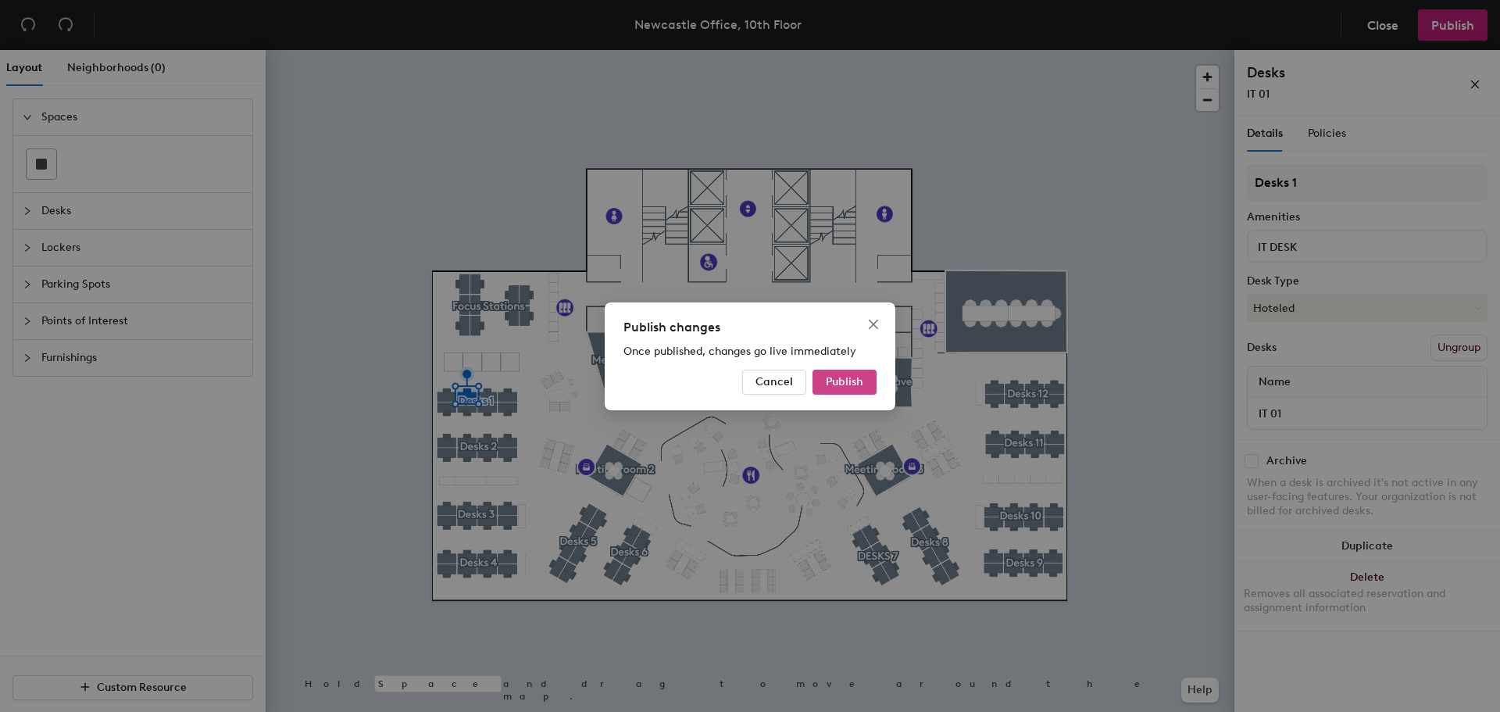
click at [866, 386] on button "Publish" at bounding box center [845, 382] width 64 height 25
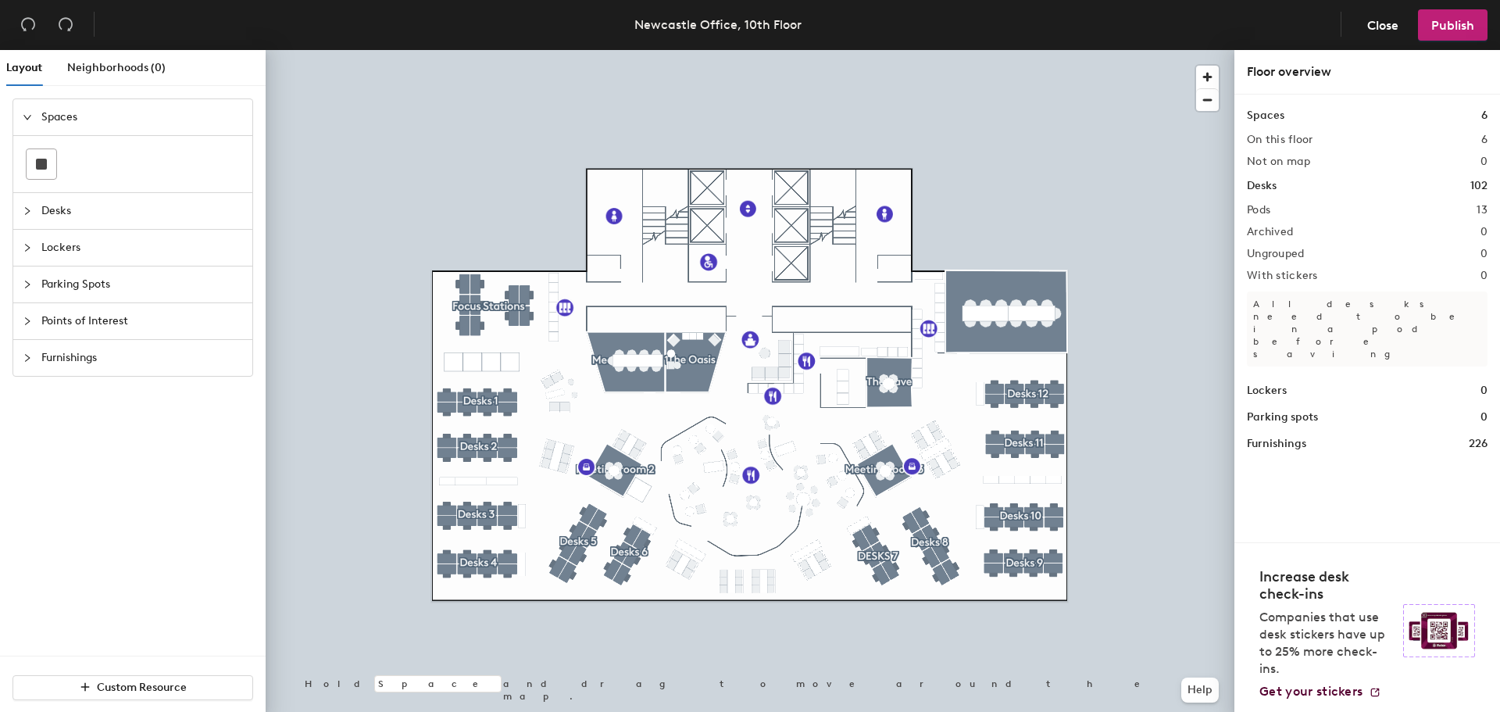
click at [530, 50] on div at bounding box center [750, 50] width 969 height 0
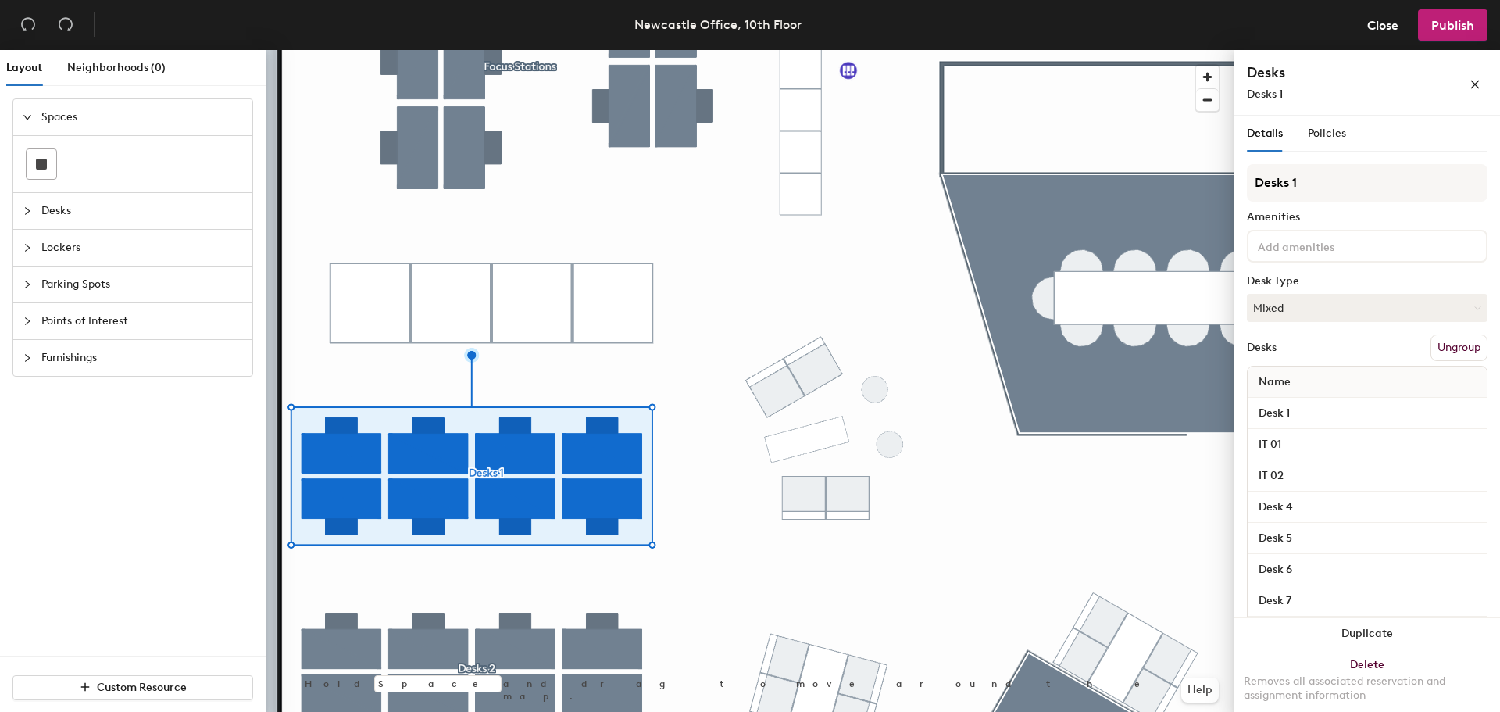
click at [1323, 247] on input at bounding box center [1325, 245] width 141 height 19
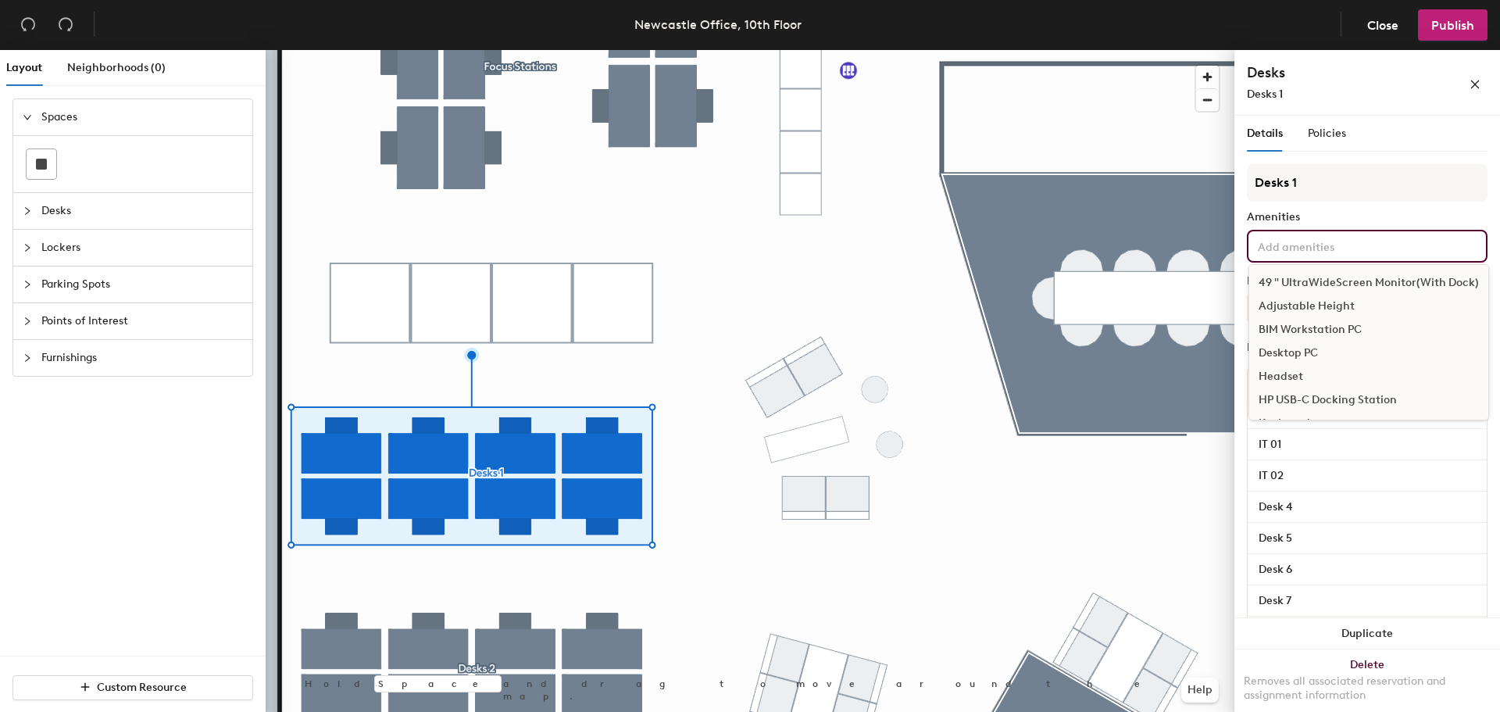
click at [1315, 311] on div "Adjustable Height" at bounding box center [1368, 306] width 239 height 23
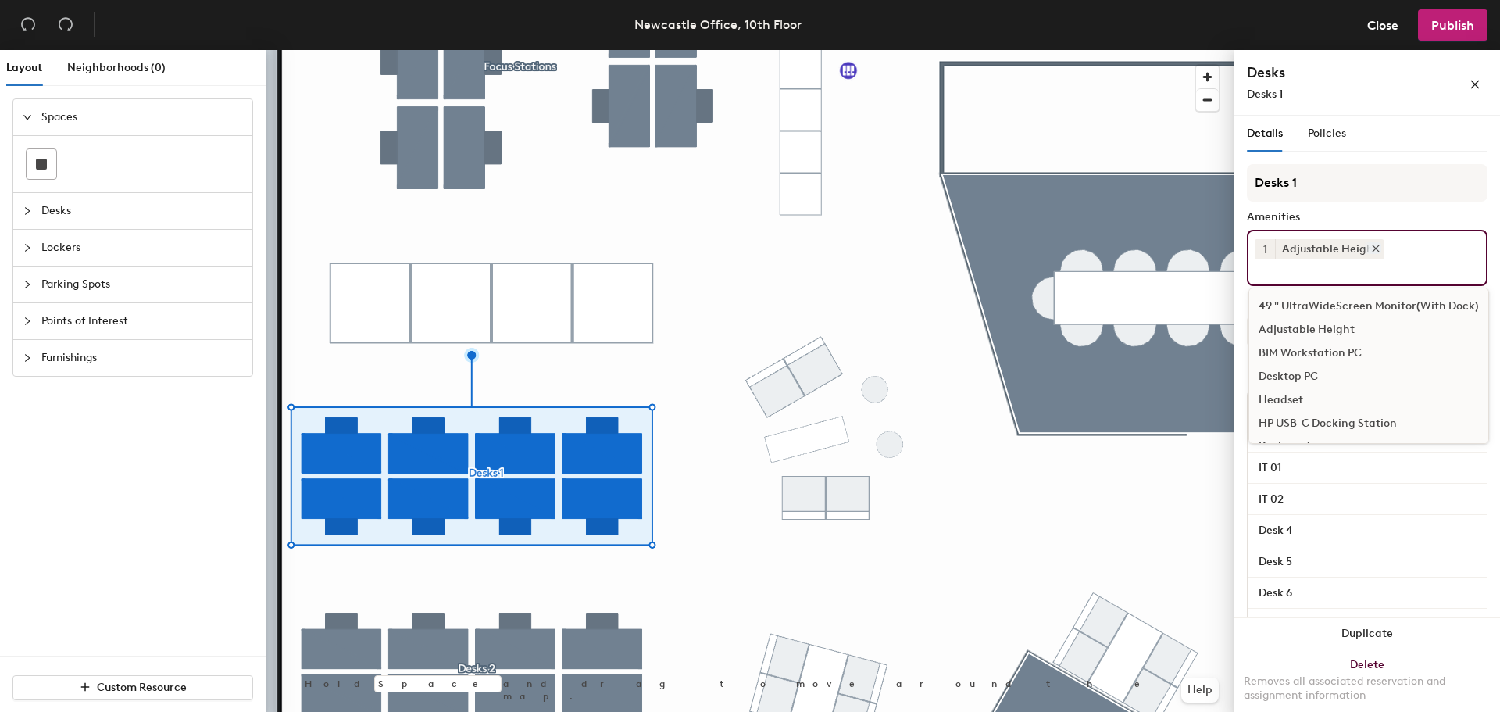
click at [1375, 252] on icon at bounding box center [1375, 248] width 11 height 11
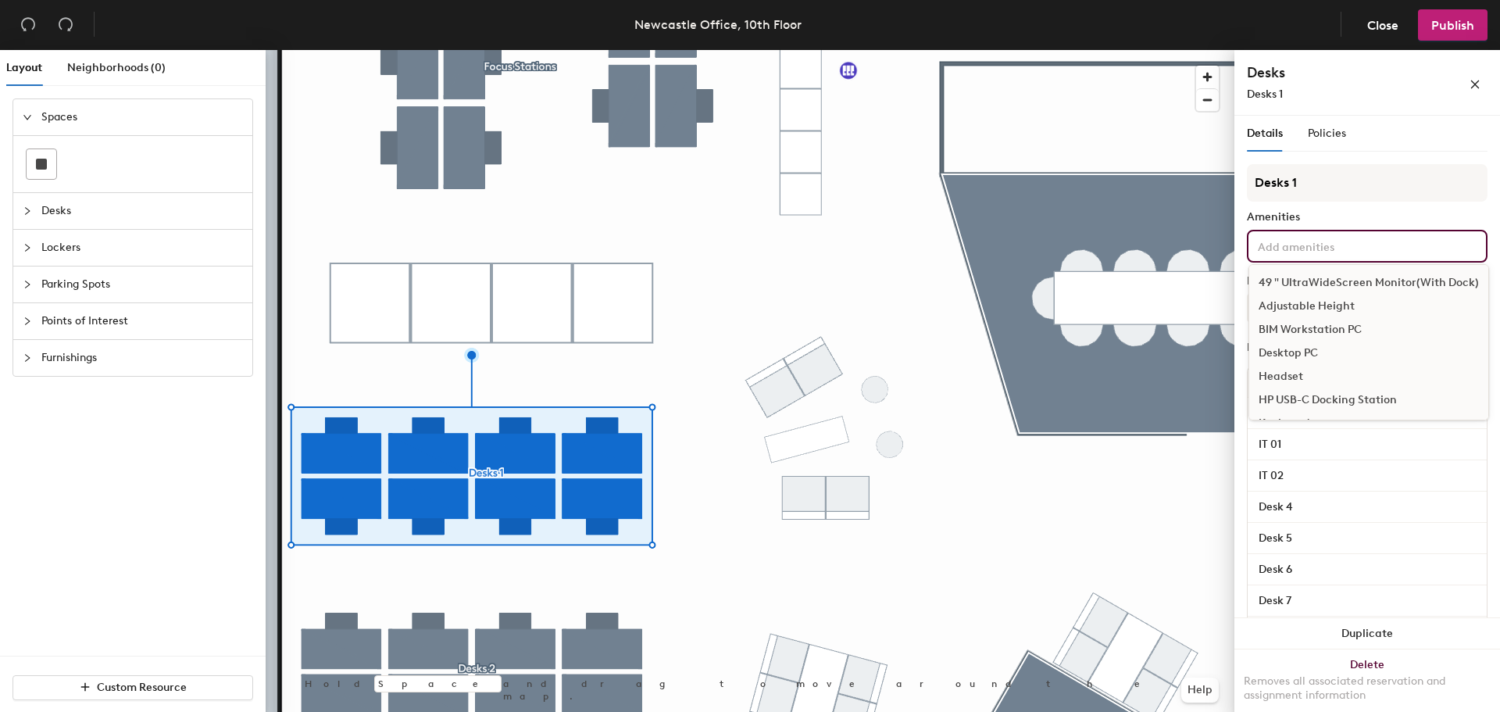
click at [1299, 252] on input at bounding box center [1325, 245] width 141 height 19
click at [1376, 223] on div "Amenities" at bounding box center [1367, 217] width 241 height 13
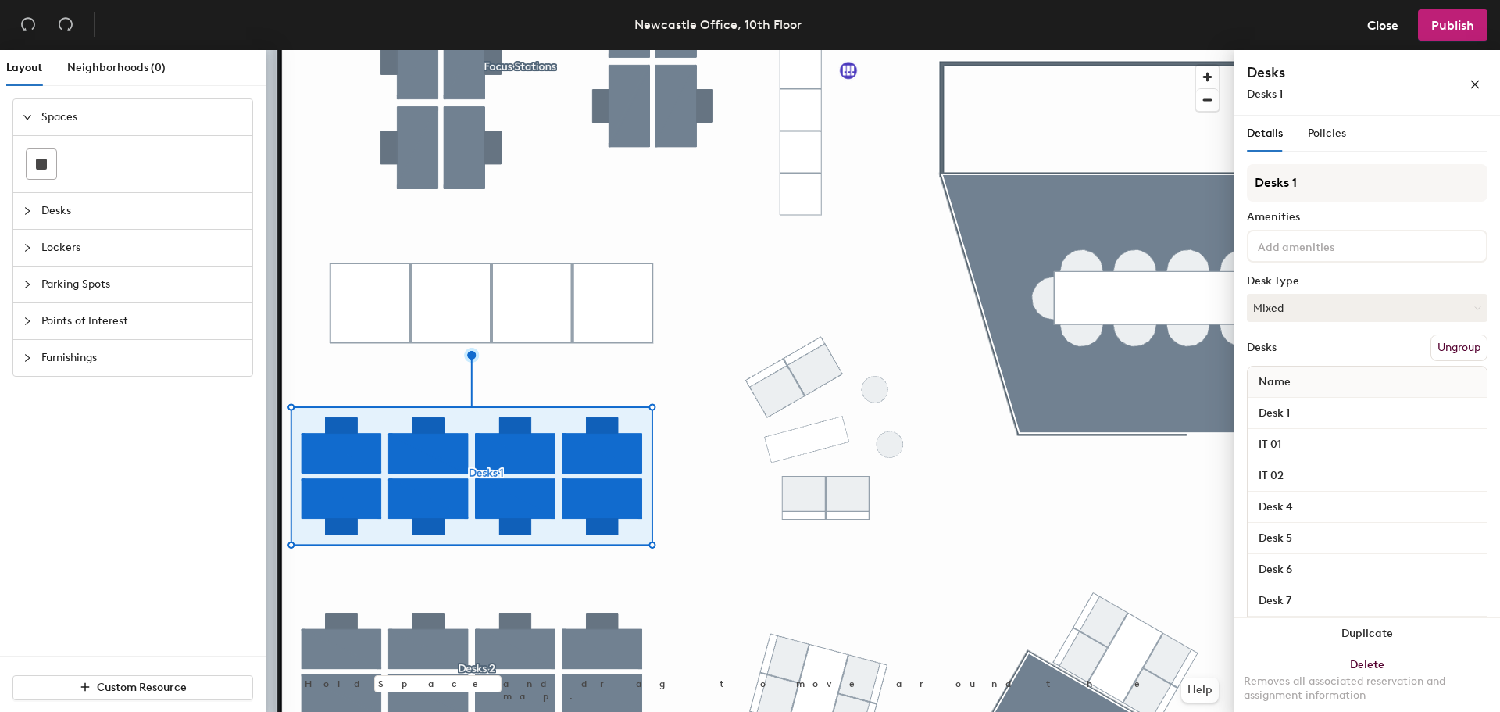
click at [1346, 262] on div at bounding box center [1367, 246] width 241 height 33
type input "test"
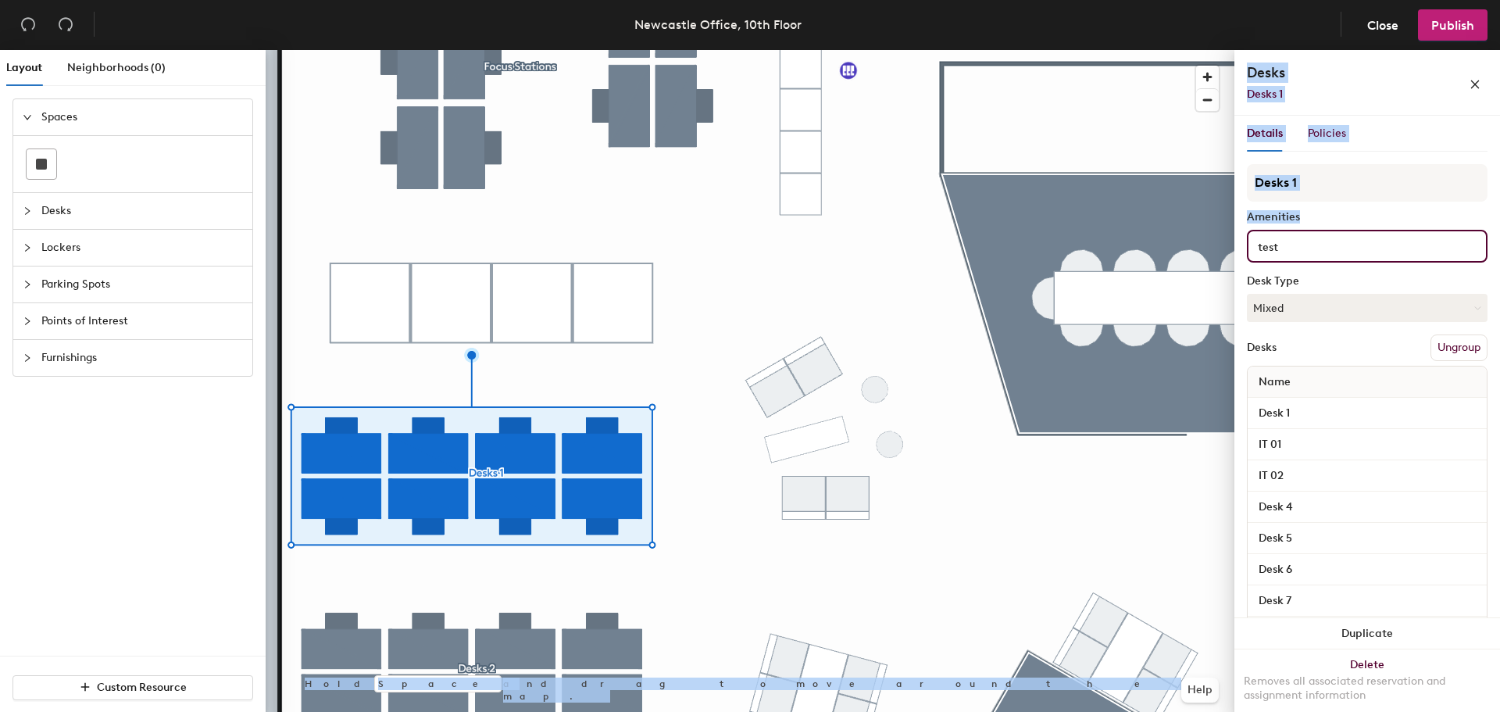
click at [1098, 220] on div "Layout Neighborhoods (0) Spaces Desks Lockers Parking Spots Points of Interest …" at bounding box center [750, 384] width 1500 height 668
click at [1394, 236] on input "test" at bounding box center [1329, 245] width 148 height 19
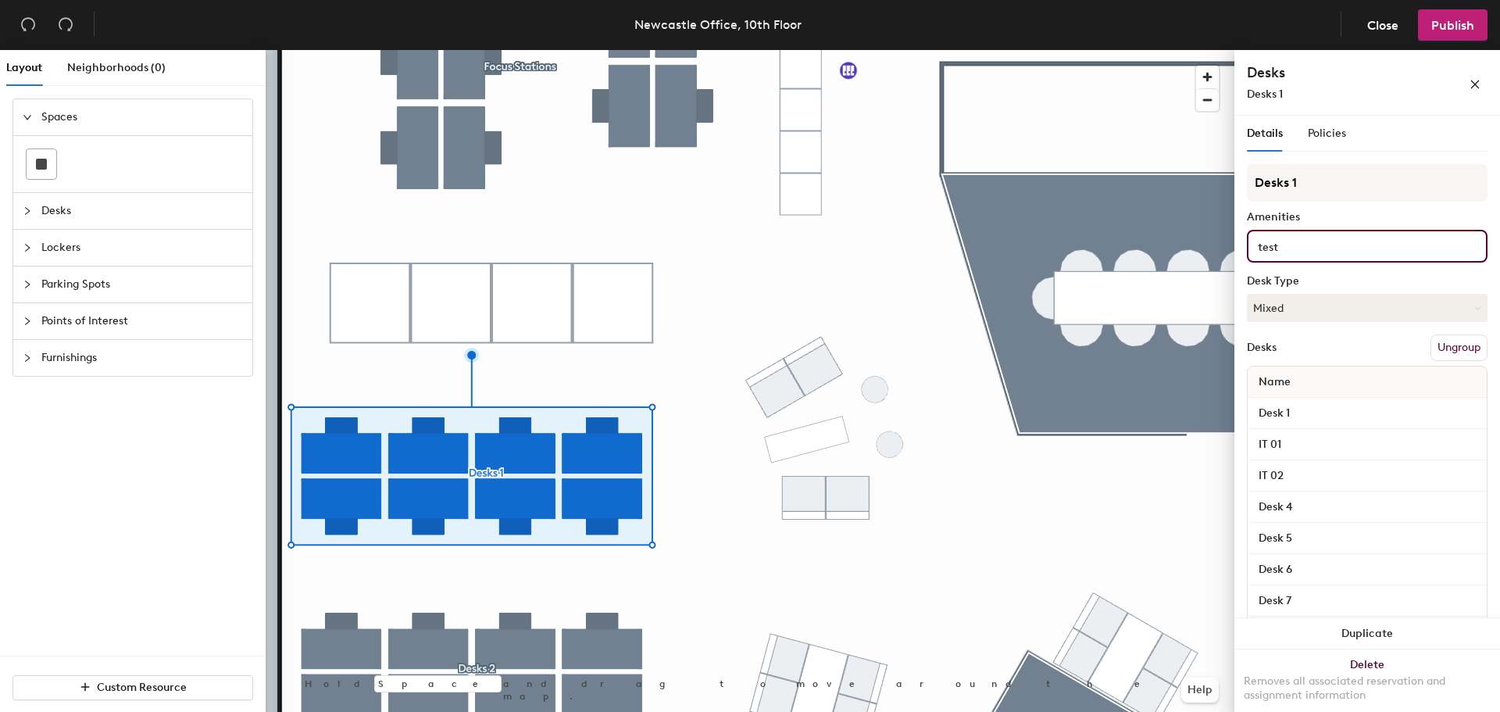
click at [1170, 241] on div "Layout Neighborhoods (0) Spaces Desks Lockers Parking Spots Points of Interest …" at bounding box center [750, 384] width 1500 height 668
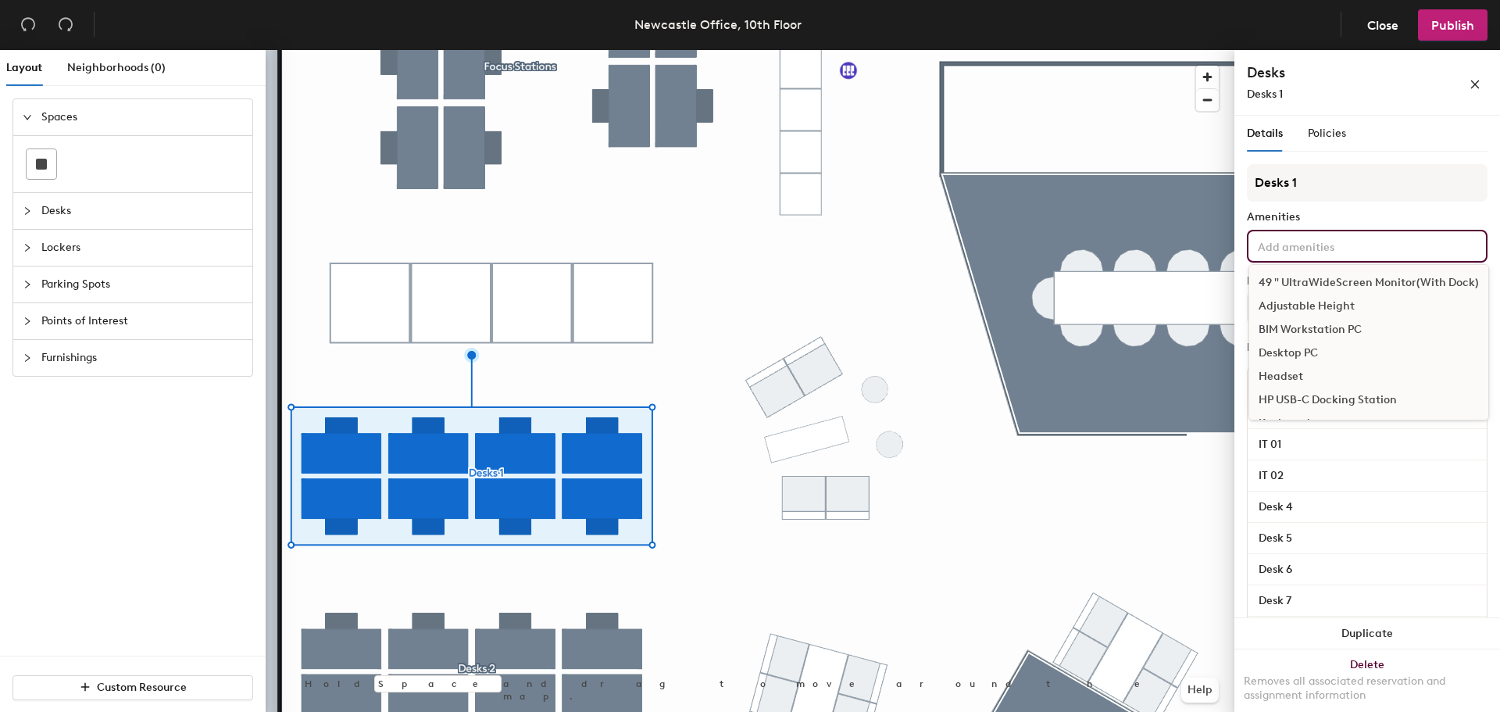
click at [1369, 218] on div "Amenities" at bounding box center [1367, 217] width 241 height 13
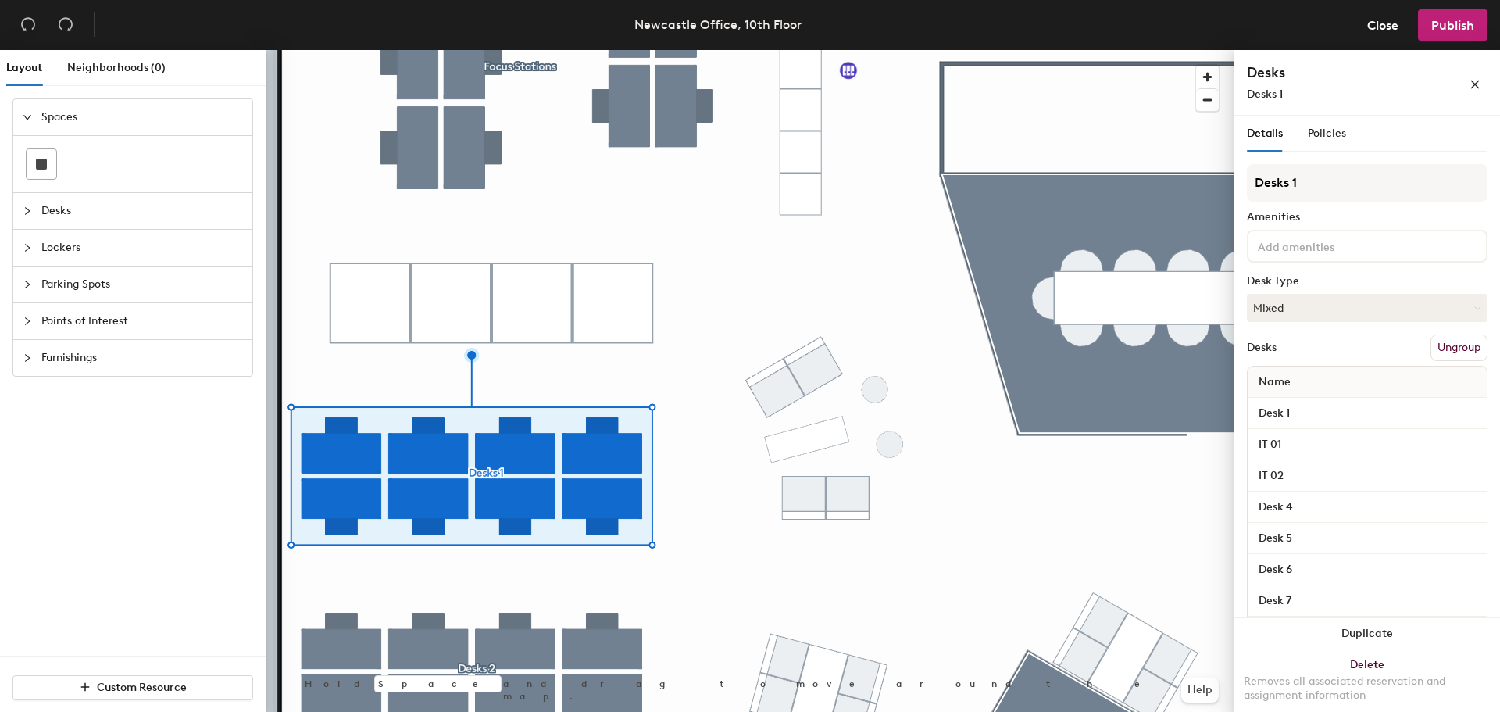
click at [677, 50] on div at bounding box center [750, 50] width 969 height 0
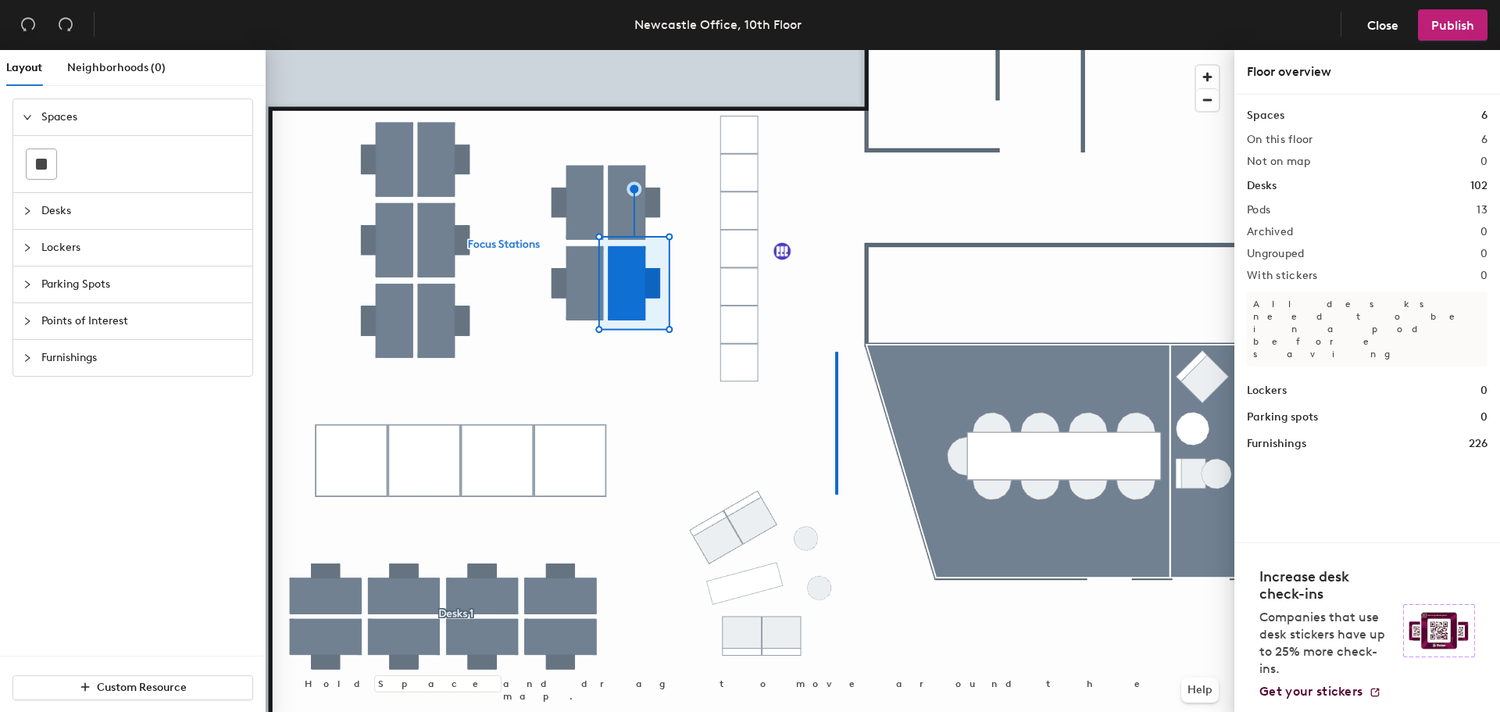
click at [835, 50] on div at bounding box center [750, 50] width 969 height 0
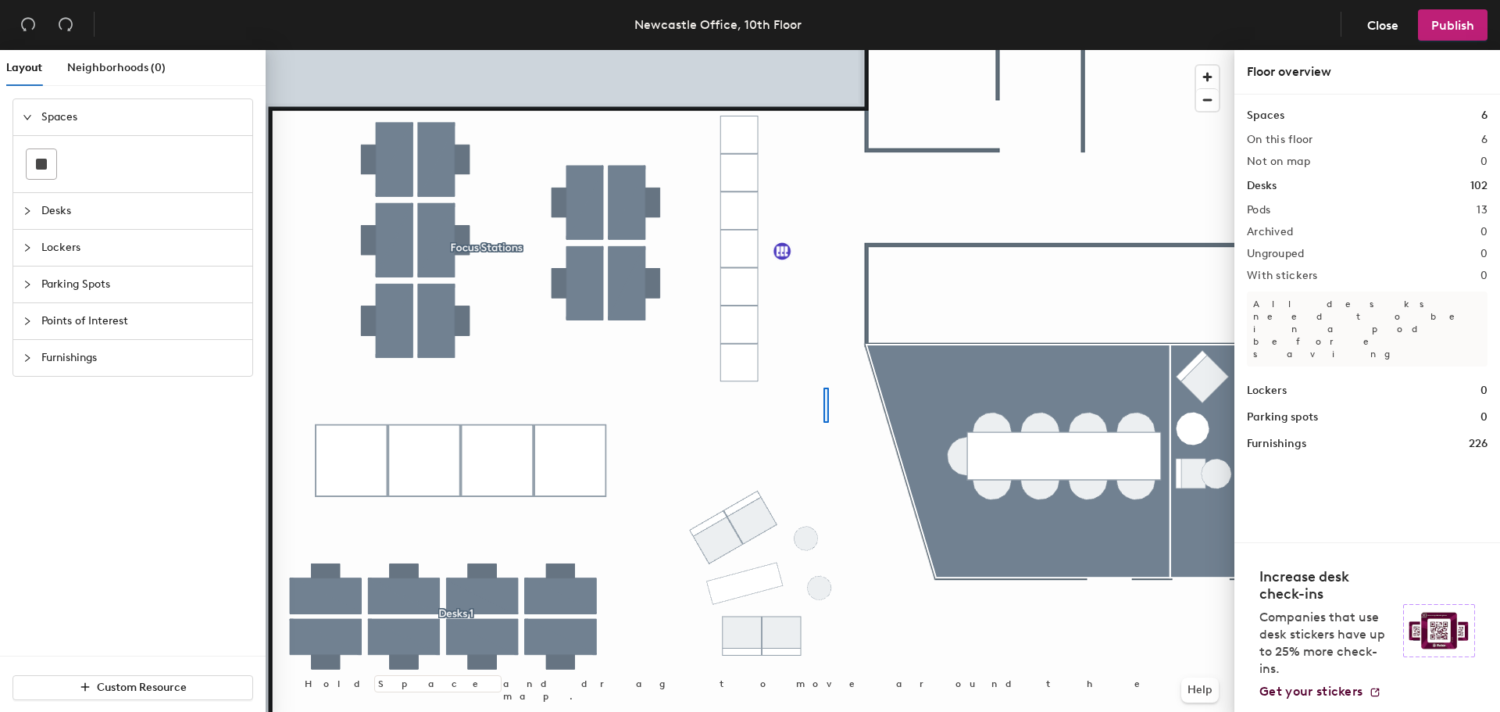
click at [824, 50] on div at bounding box center [750, 50] width 969 height 0
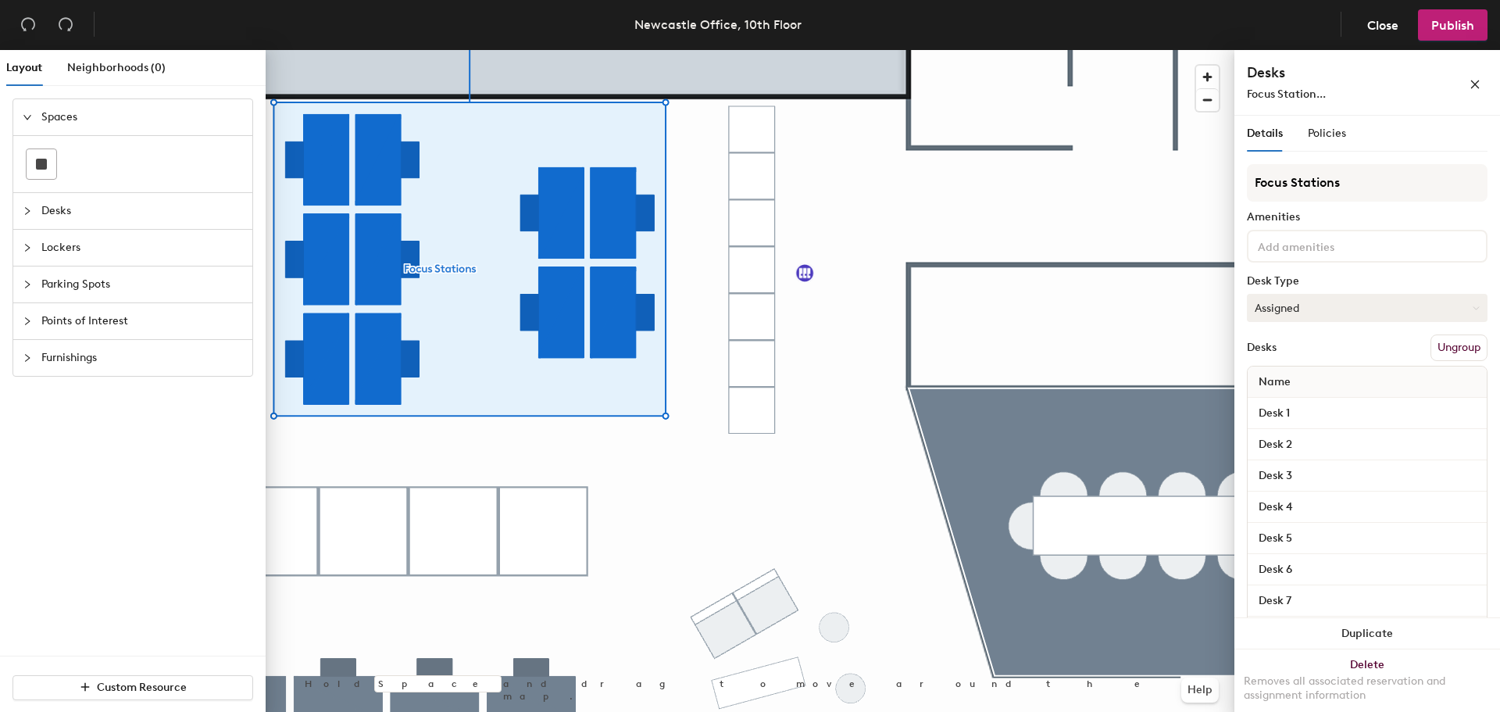
click at [1314, 315] on button "Assigned" at bounding box center [1367, 308] width 241 height 28
click at [1317, 311] on button "Assigned" at bounding box center [1367, 308] width 241 height 28
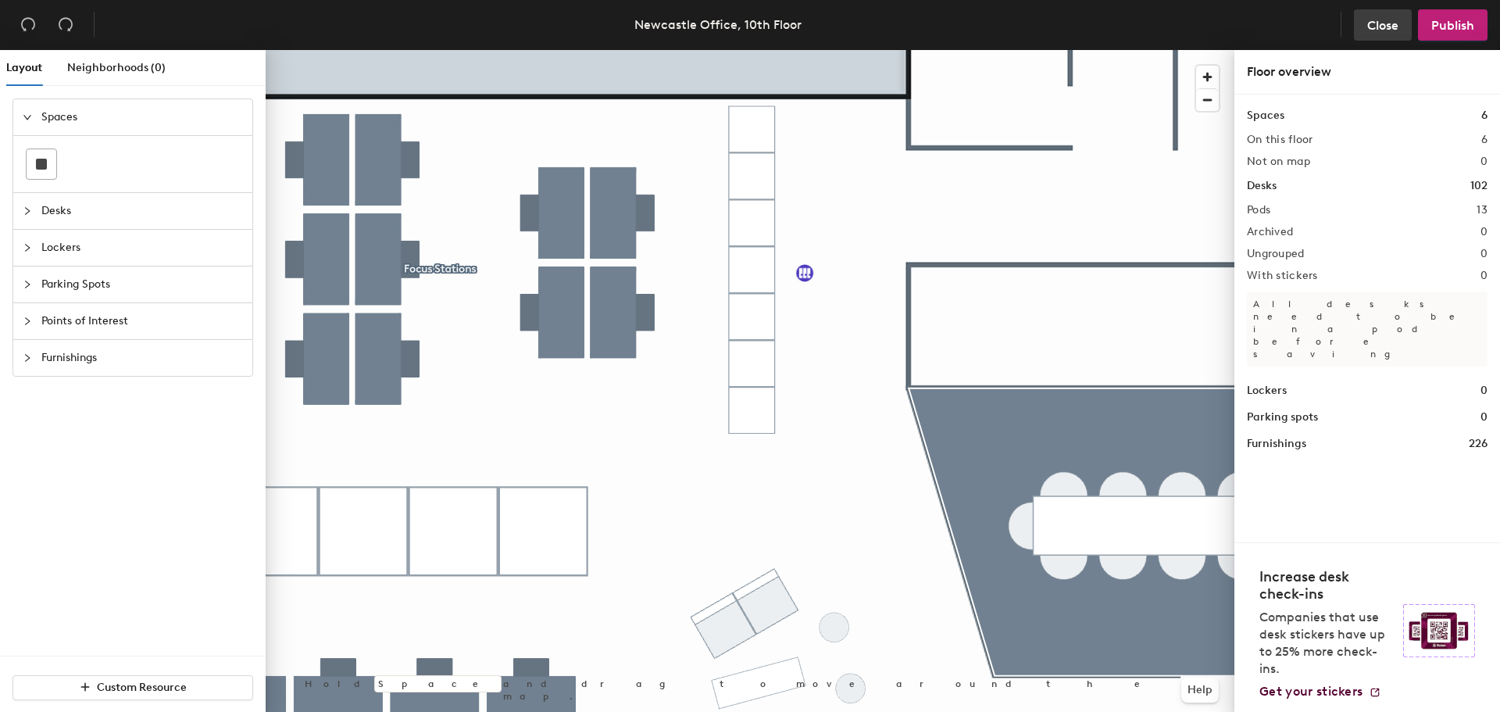
click at [1404, 35] on button "Close" at bounding box center [1383, 24] width 58 height 31
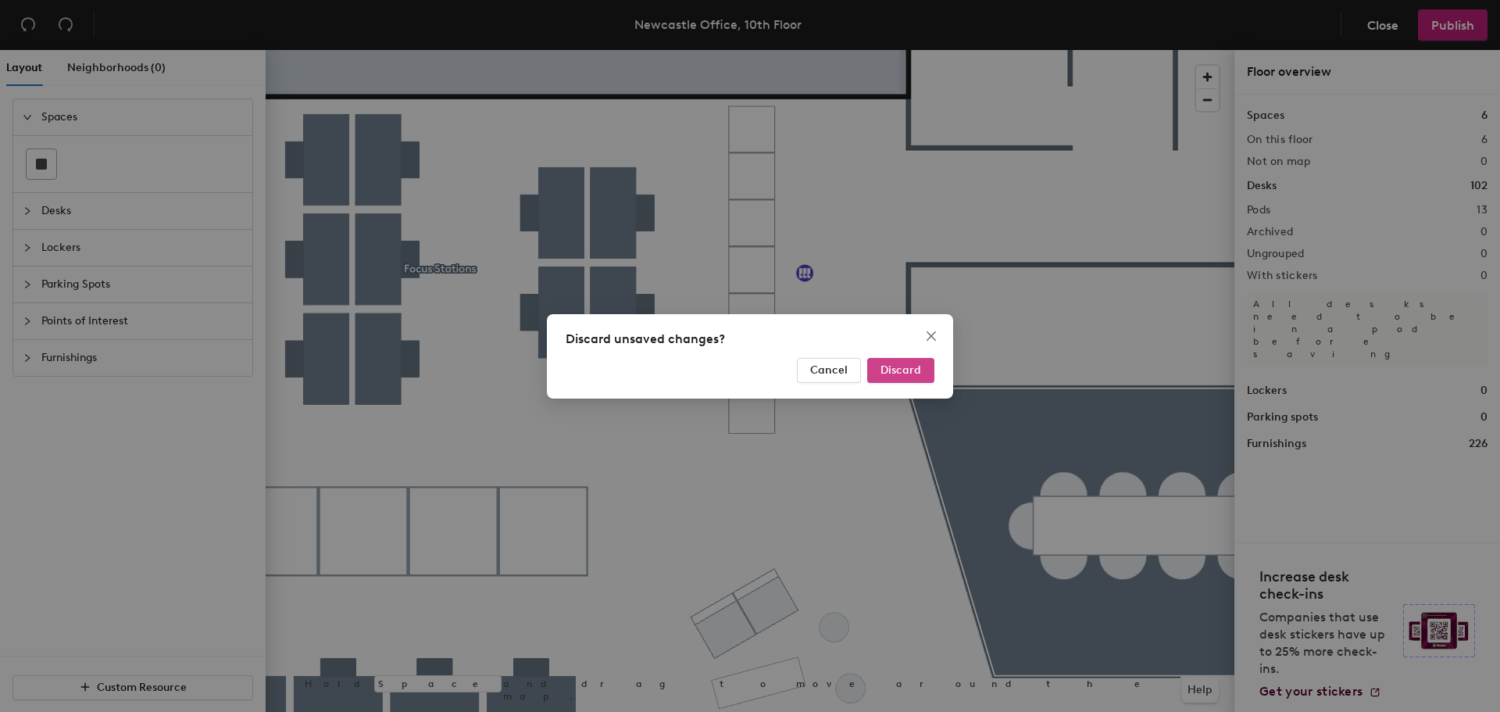
click at [909, 360] on button "Discard" at bounding box center [900, 370] width 67 height 25
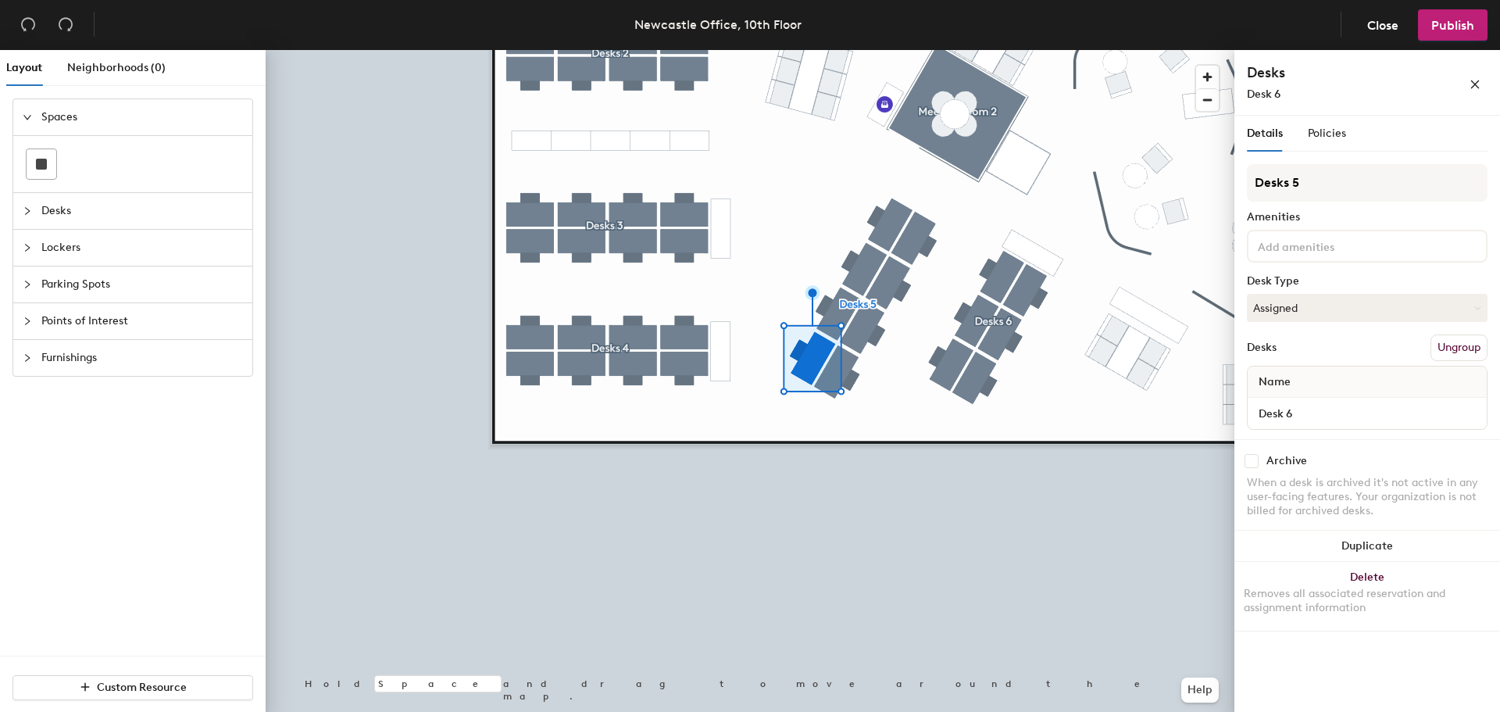
click at [1458, 352] on button "Ungroup" at bounding box center [1459, 347] width 57 height 27
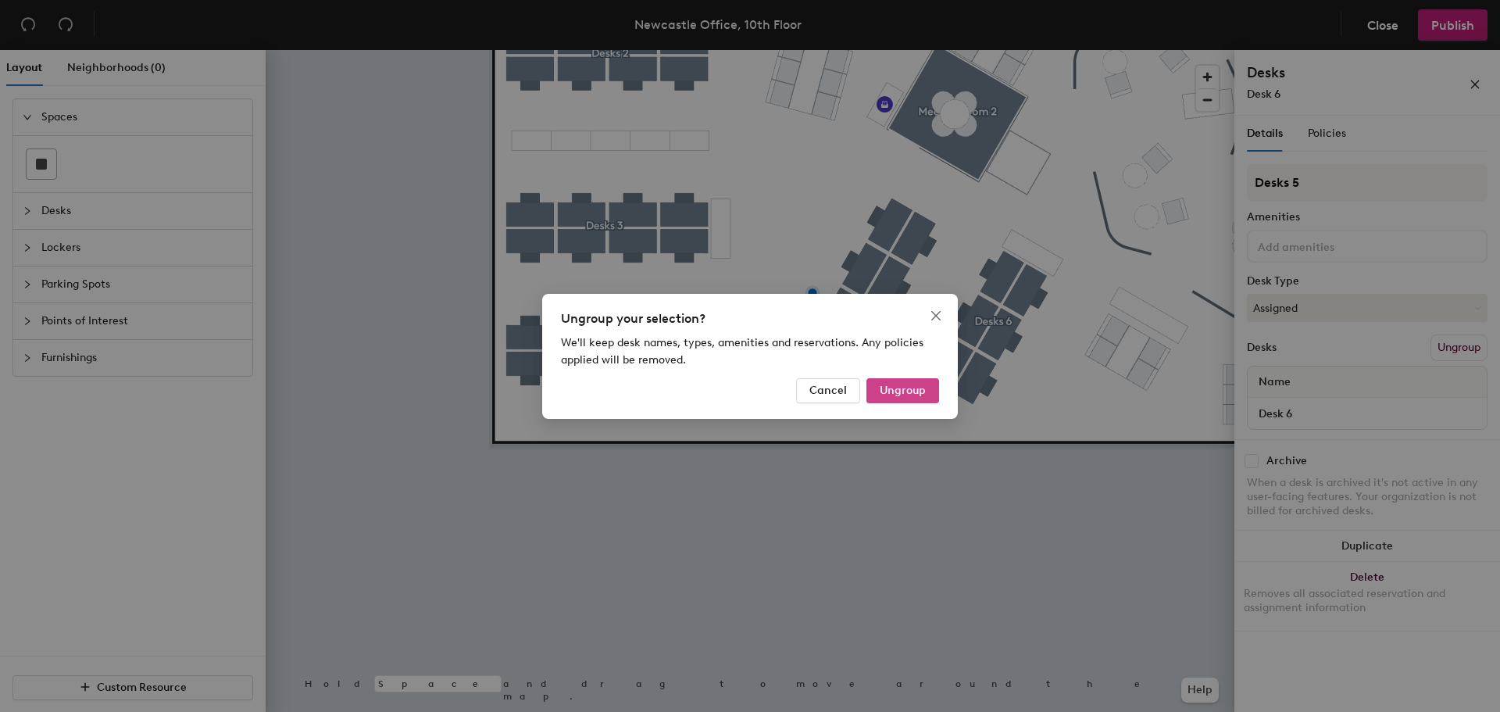
click at [891, 395] on span "Ungroup" at bounding box center [903, 390] width 46 height 13
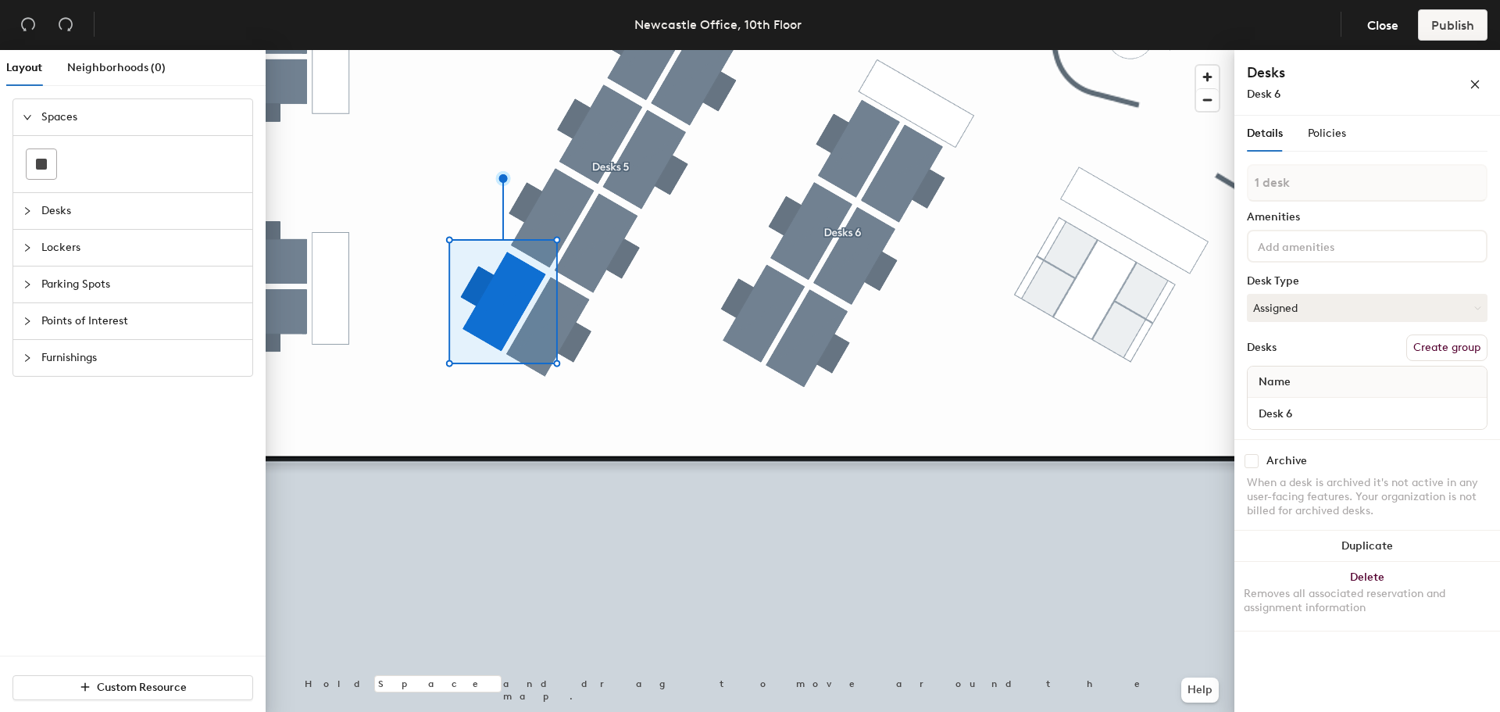
click at [1463, 352] on button "Create group" at bounding box center [1446, 347] width 81 height 27
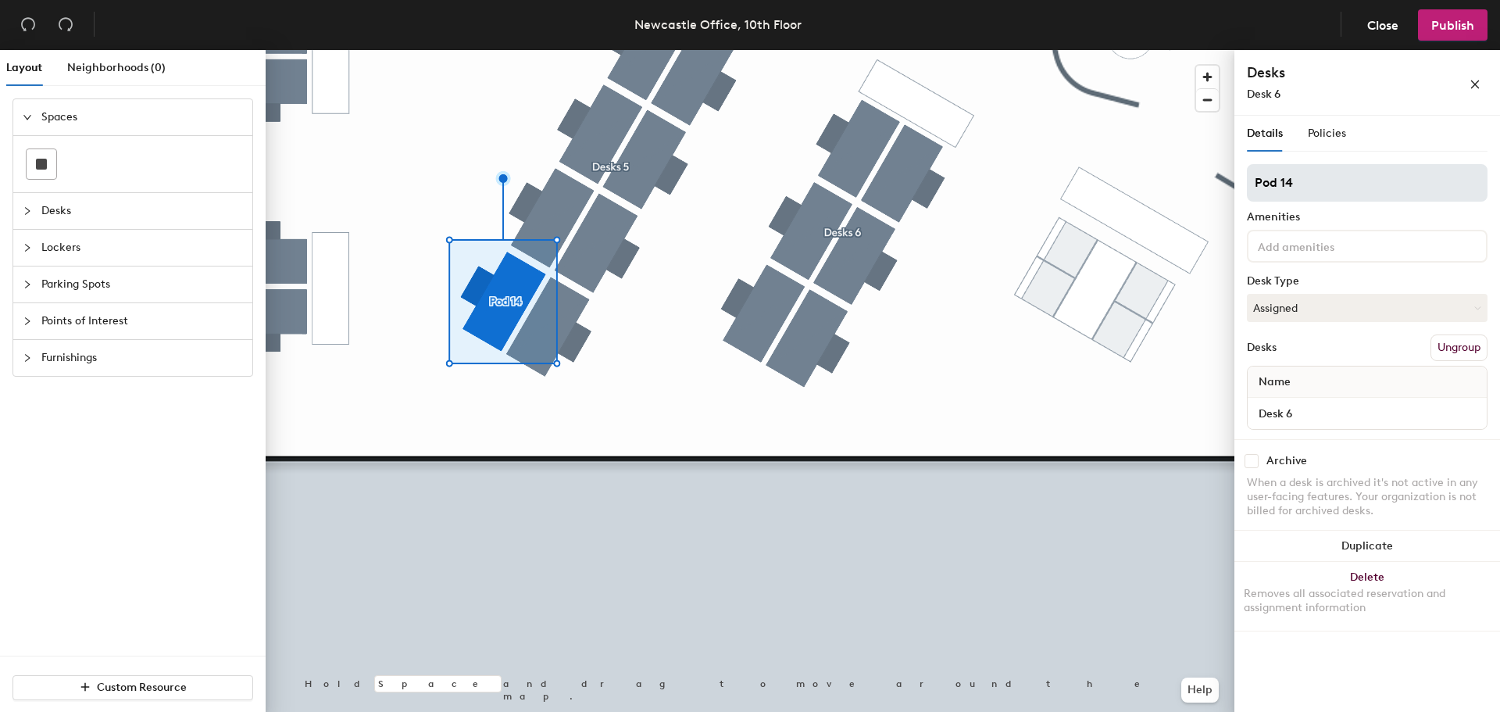
click at [881, 154] on div "Layout Neighborhoods (0) Spaces Desks Lockers Parking Spots Points of Interest …" at bounding box center [750, 384] width 1500 height 668
type input "Priority S"
